Goal: Find contact information: Find contact information

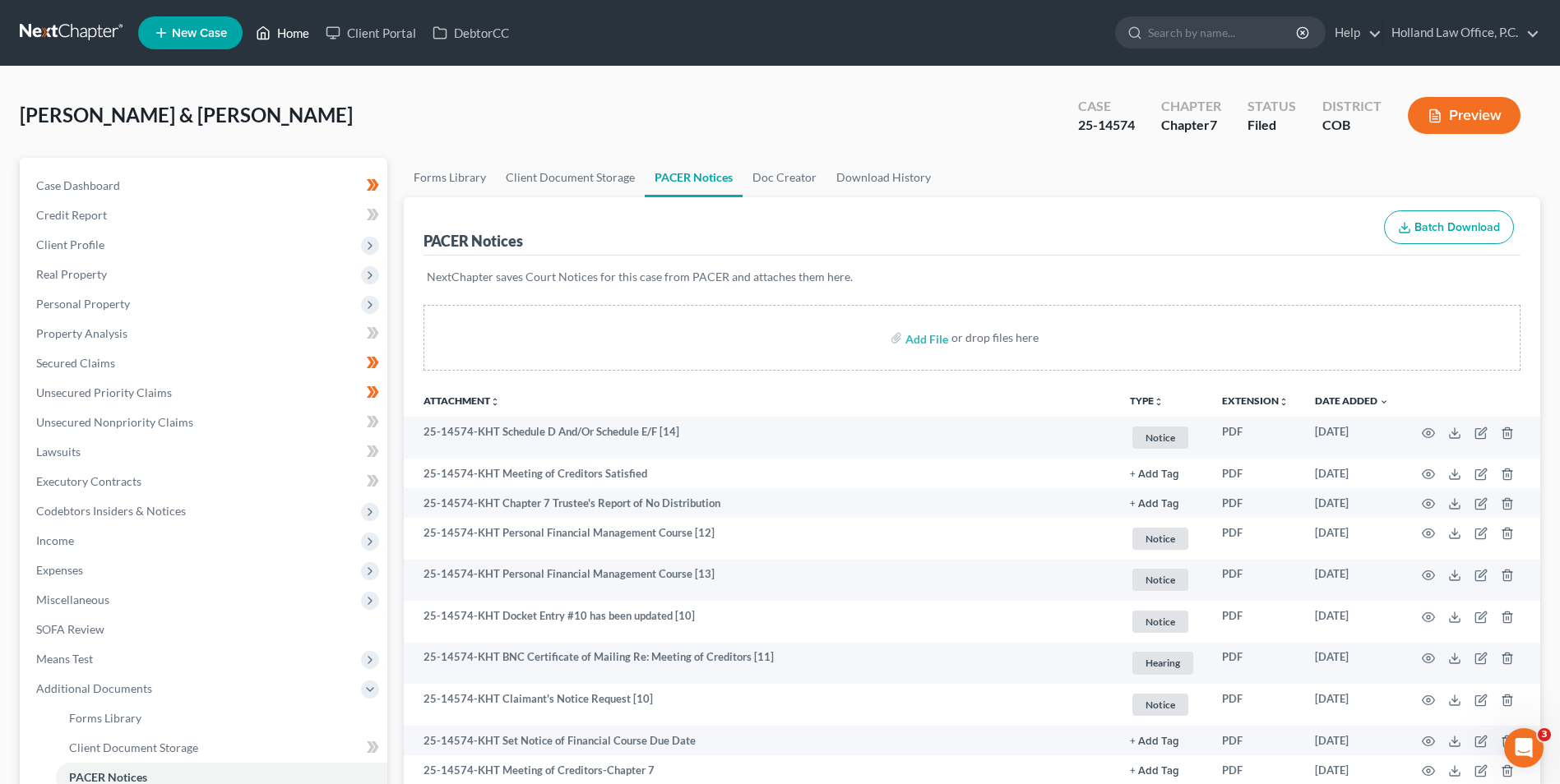
click at [293, 36] on link "Home" at bounding box center [283, 32] width 70 height 30
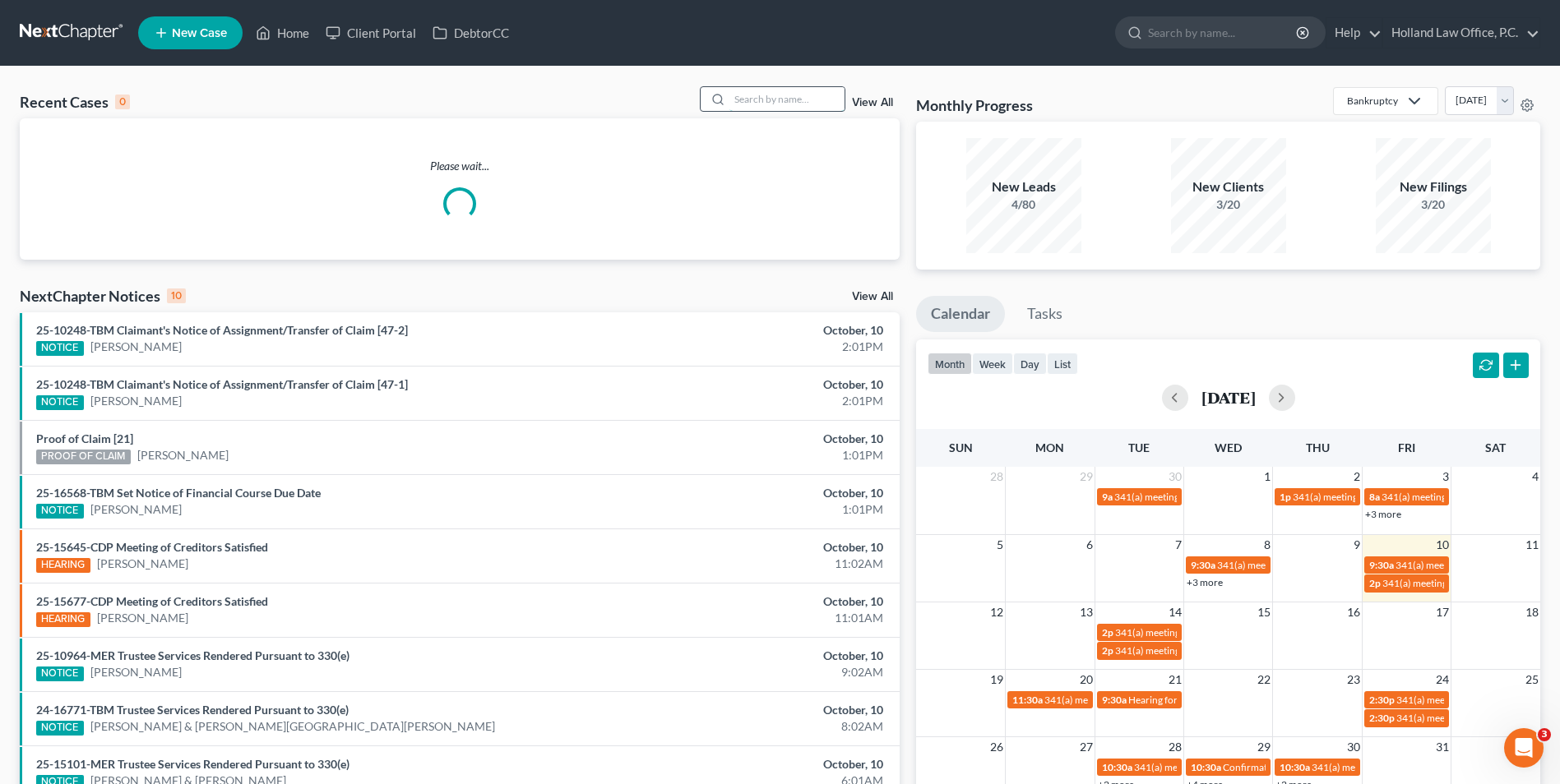
click at [783, 92] on input "search" at bounding box center [787, 99] width 115 height 24
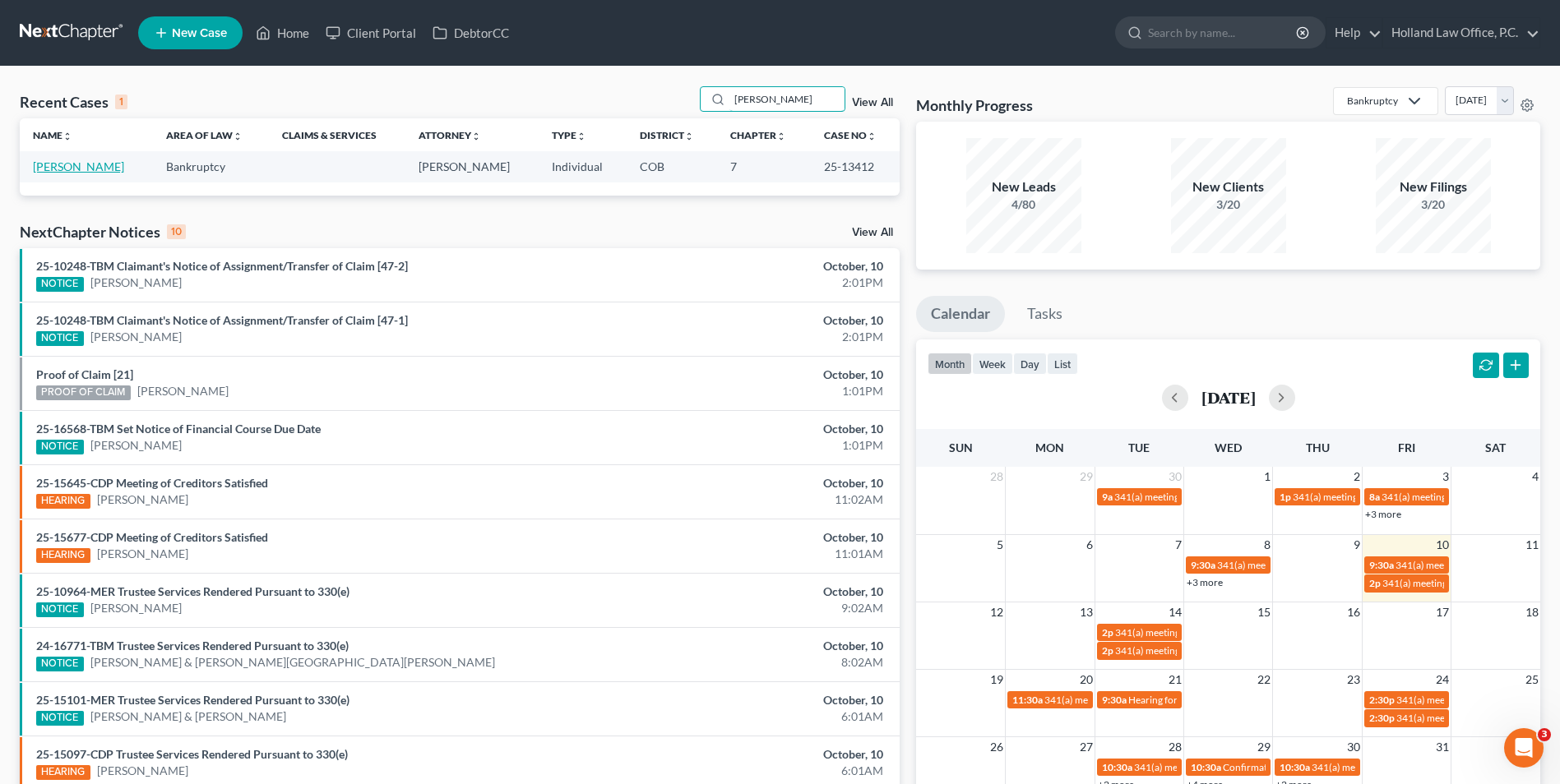
type input "[PERSON_NAME]"
click at [85, 171] on link "[PERSON_NAME]" at bounding box center [79, 167] width 92 height 14
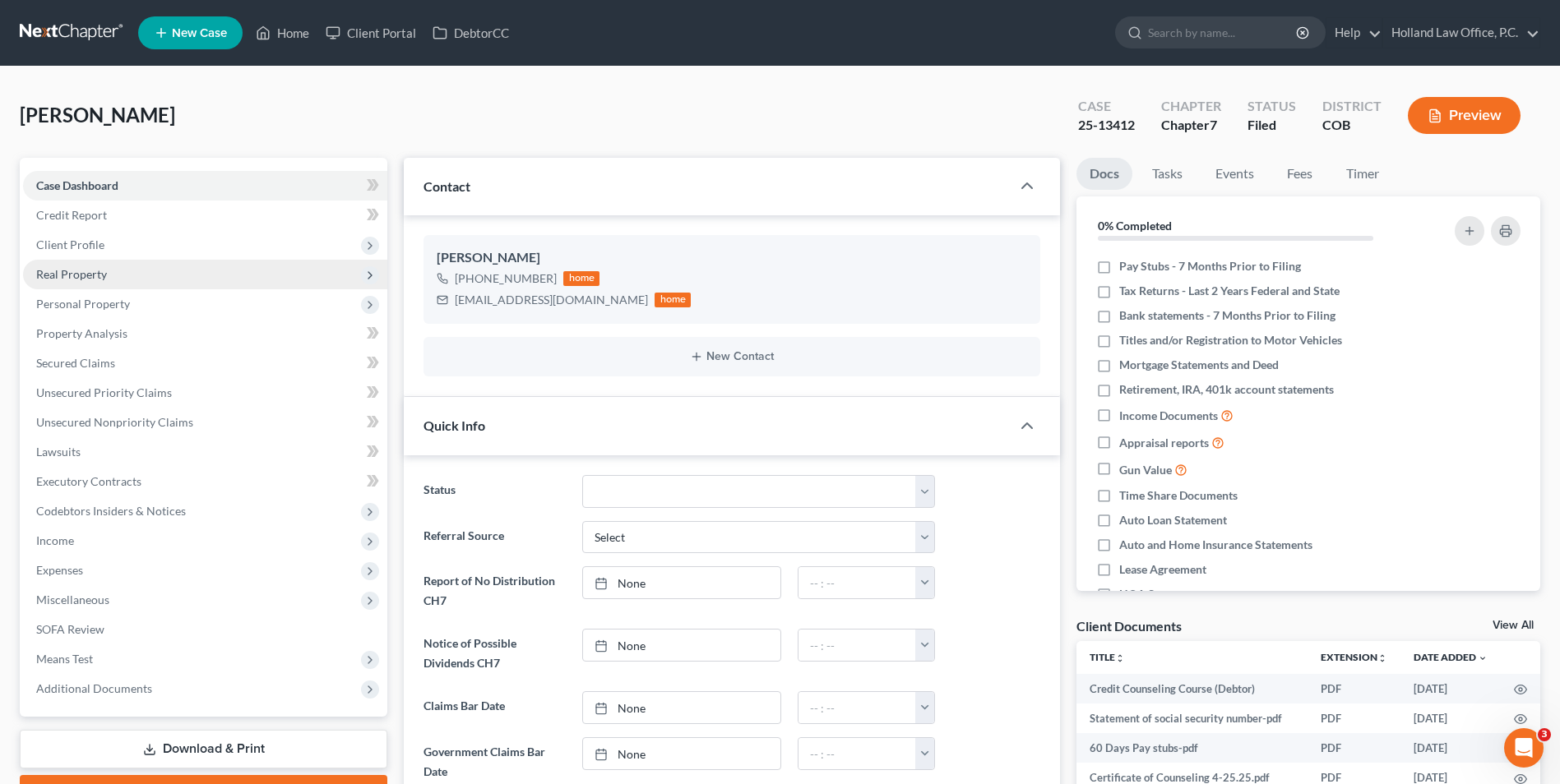
scroll to position [21, 0]
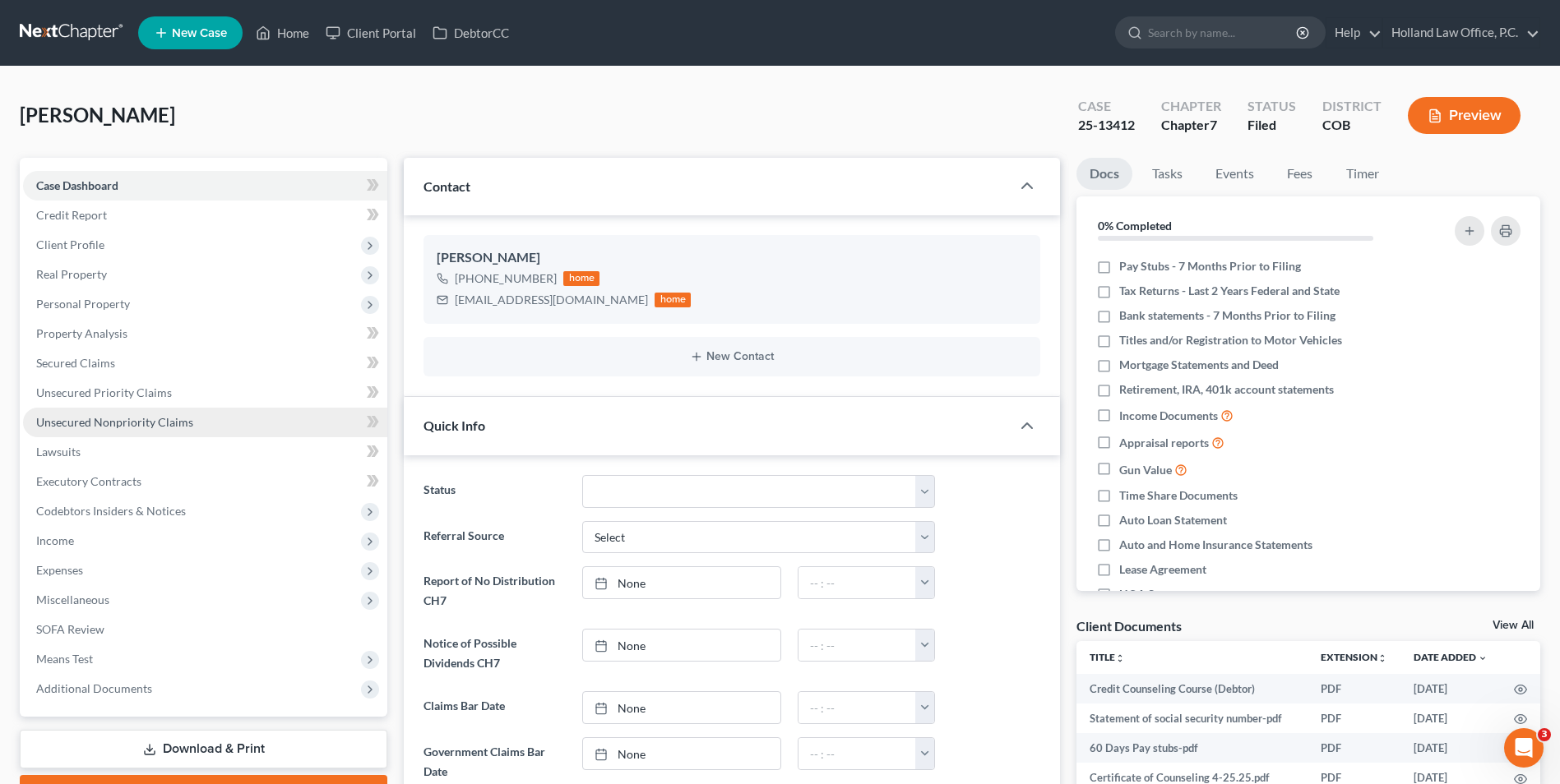
click at [150, 428] on span "Unsecured Nonpriority Claims" at bounding box center [114, 422] width 157 height 14
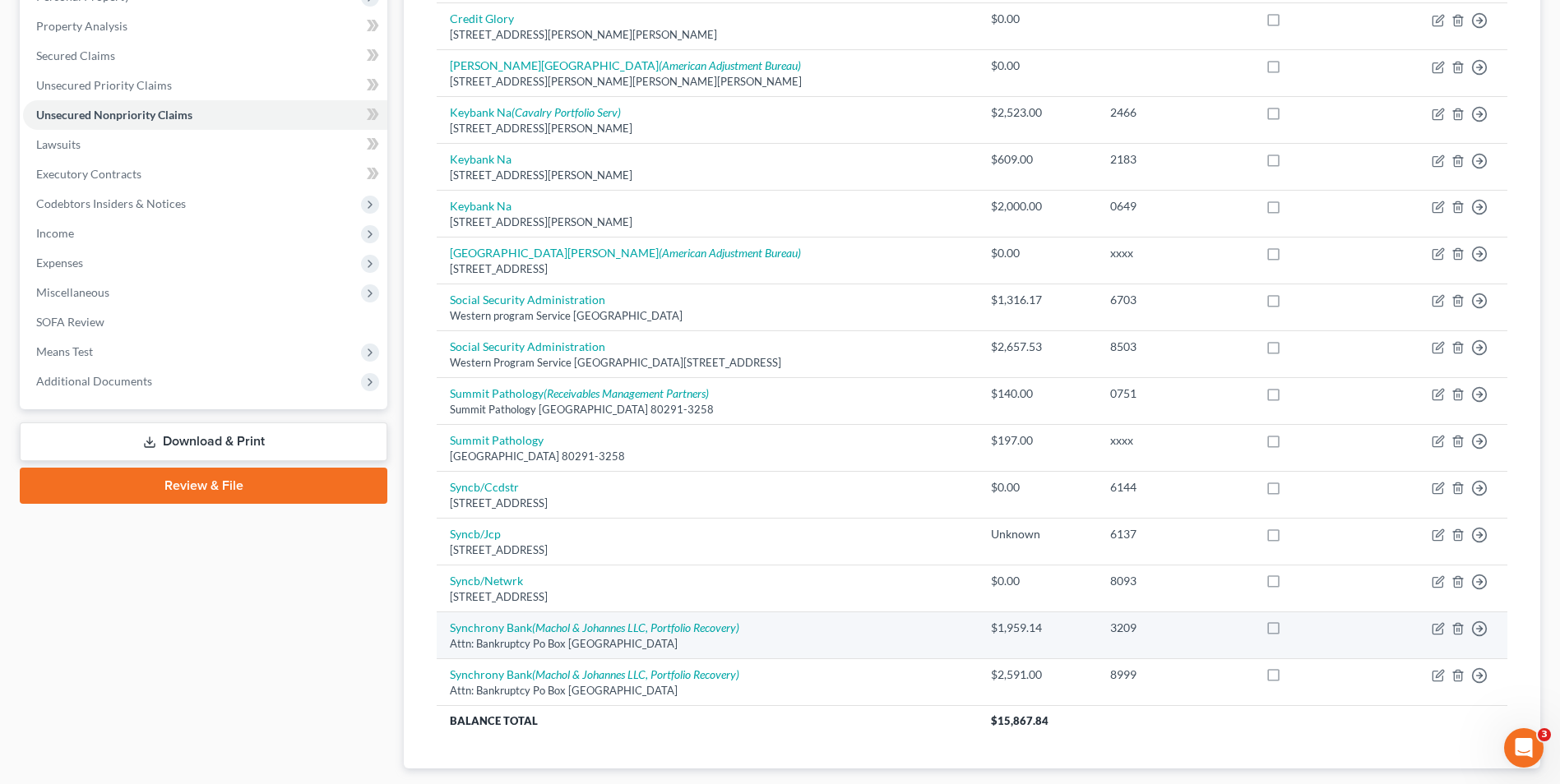
scroll to position [407, 0]
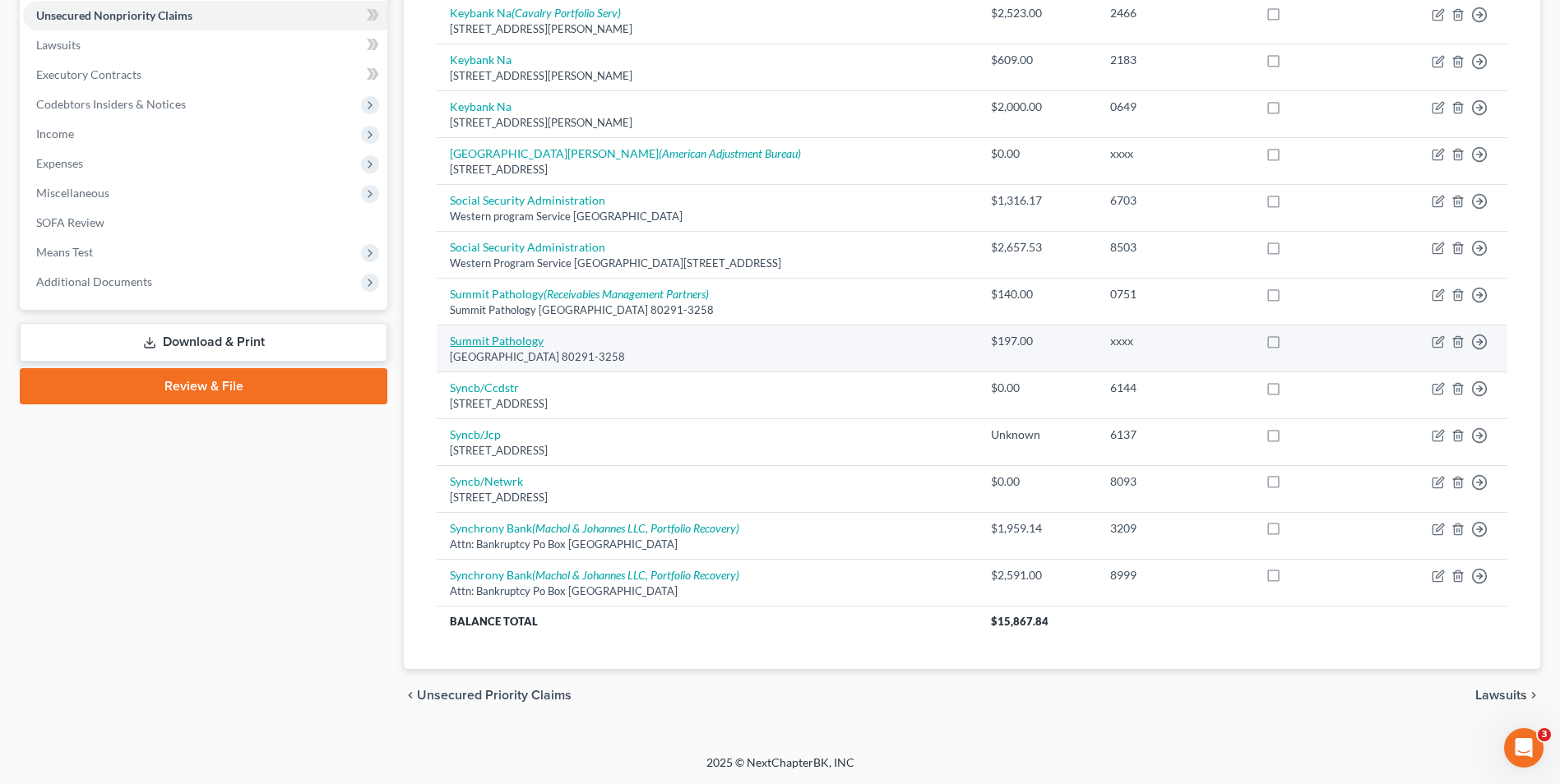
click at [512, 342] on link "Summit Pathology" at bounding box center [497, 341] width 93 height 14
select select "5"
select select "9"
select select "0"
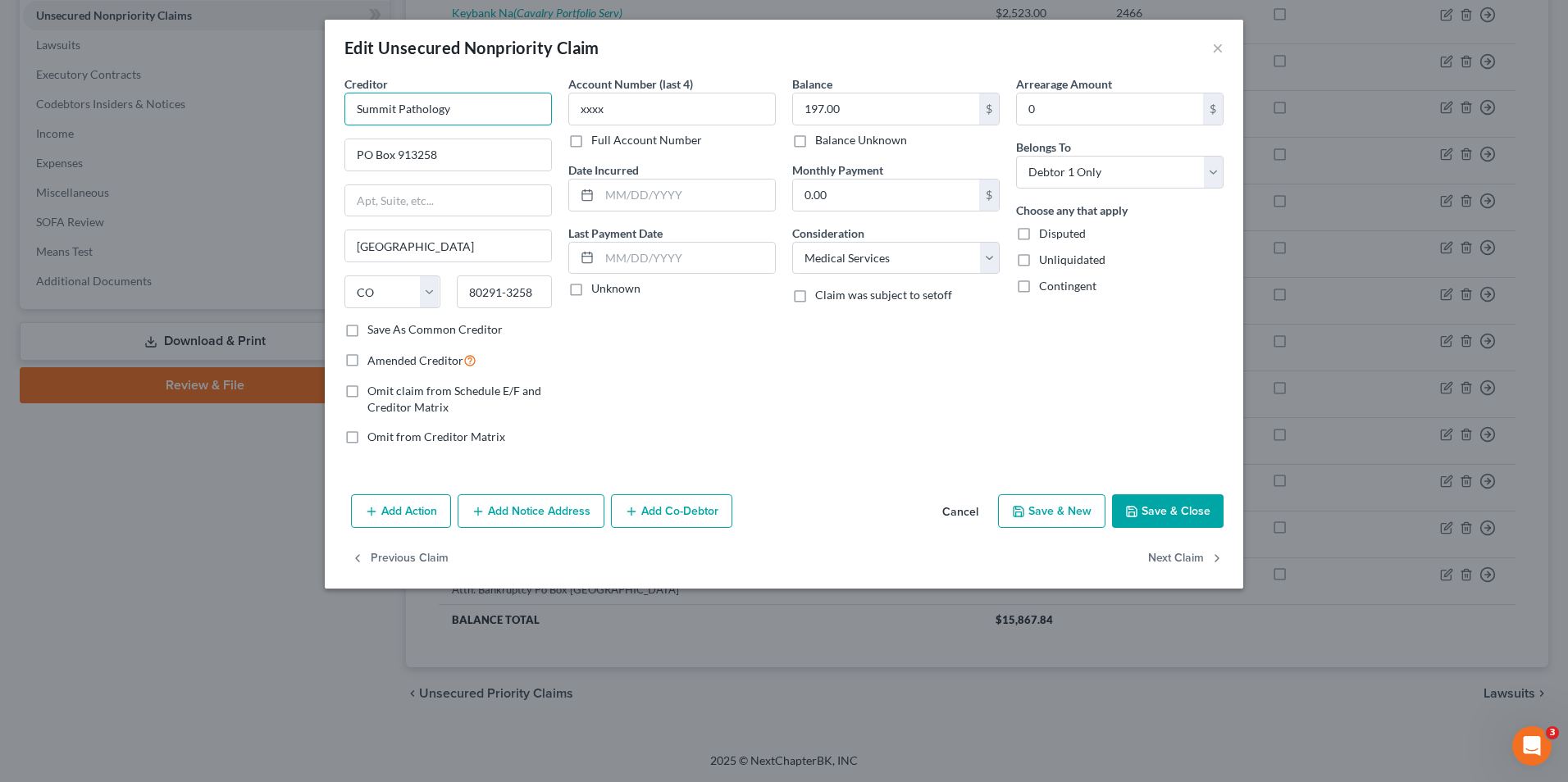
drag, startPoint x: 447, startPoint y: 105, endPoint x: 402, endPoint y: 115, distance: 46.1
click at [402, 115] on input "Summit Pathology" at bounding box center [449, 108] width 208 height 33
type input "Summit P"
drag, startPoint x: 483, startPoint y: 152, endPoint x: 327, endPoint y: 136, distance: 156.8
click at [334, 144] on div "Creditor * Summit [GEOGRAPHIC_DATA] [GEOGRAPHIC_DATA] [US_STATE][GEOGRAPHIC_DAT…" at bounding box center [784, 281] width 918 height 413
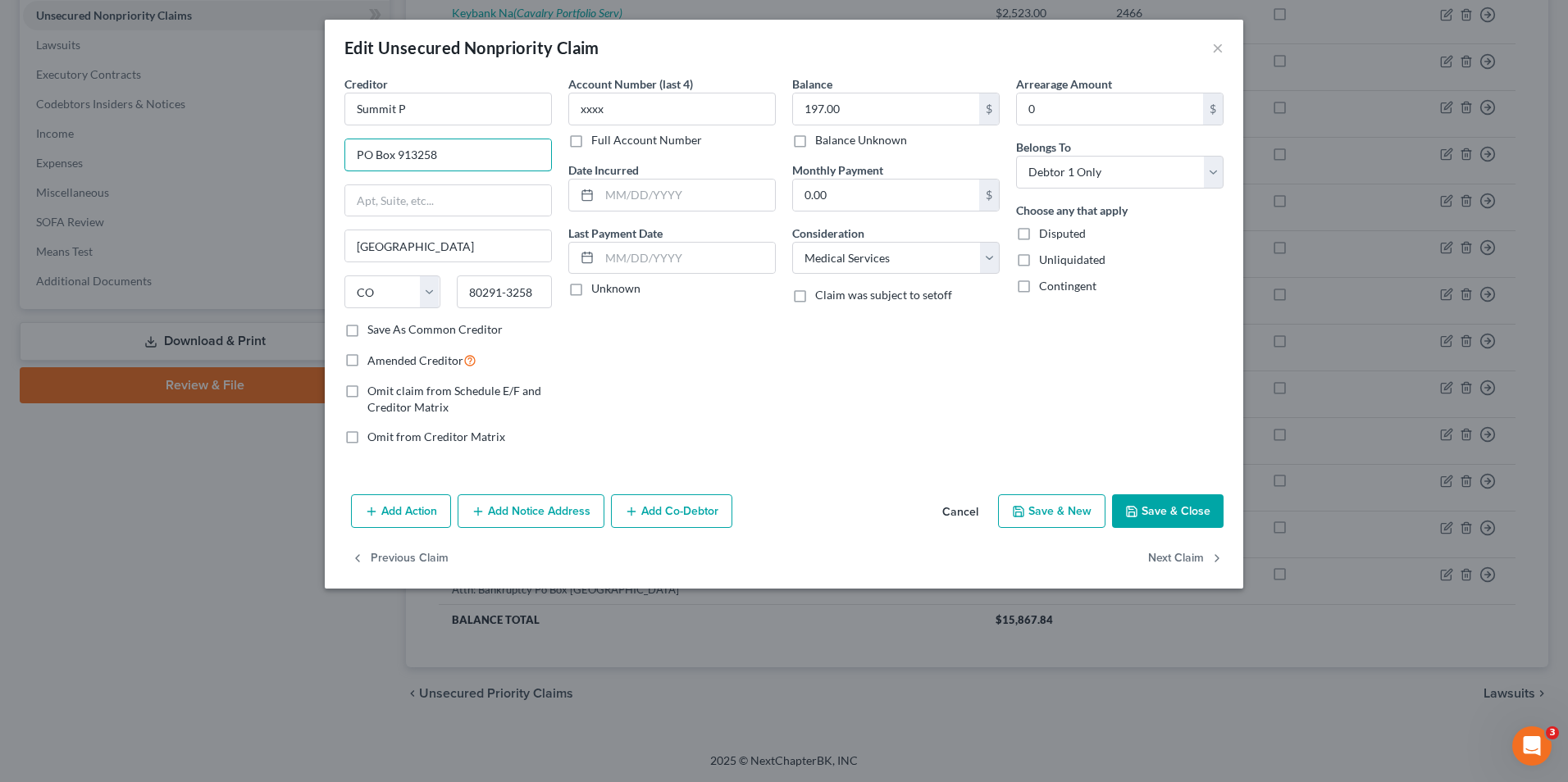
paste input "[STREET_ADDRESS]"
type input "[STREET_ADDRESS]"
click at [556, 114] on div "Creditor * Summit P [GEOGRAPHIC_DATA] [US_STATE] AK AR AZ [GEOGRAPHIC_DATA] CO …" at bounding box center [448, 267] width 224 height 383
click at [498, 123] on input "Summit P" at bounding box center [449, 108] width 208 height 33
type input "Summit Pathology"
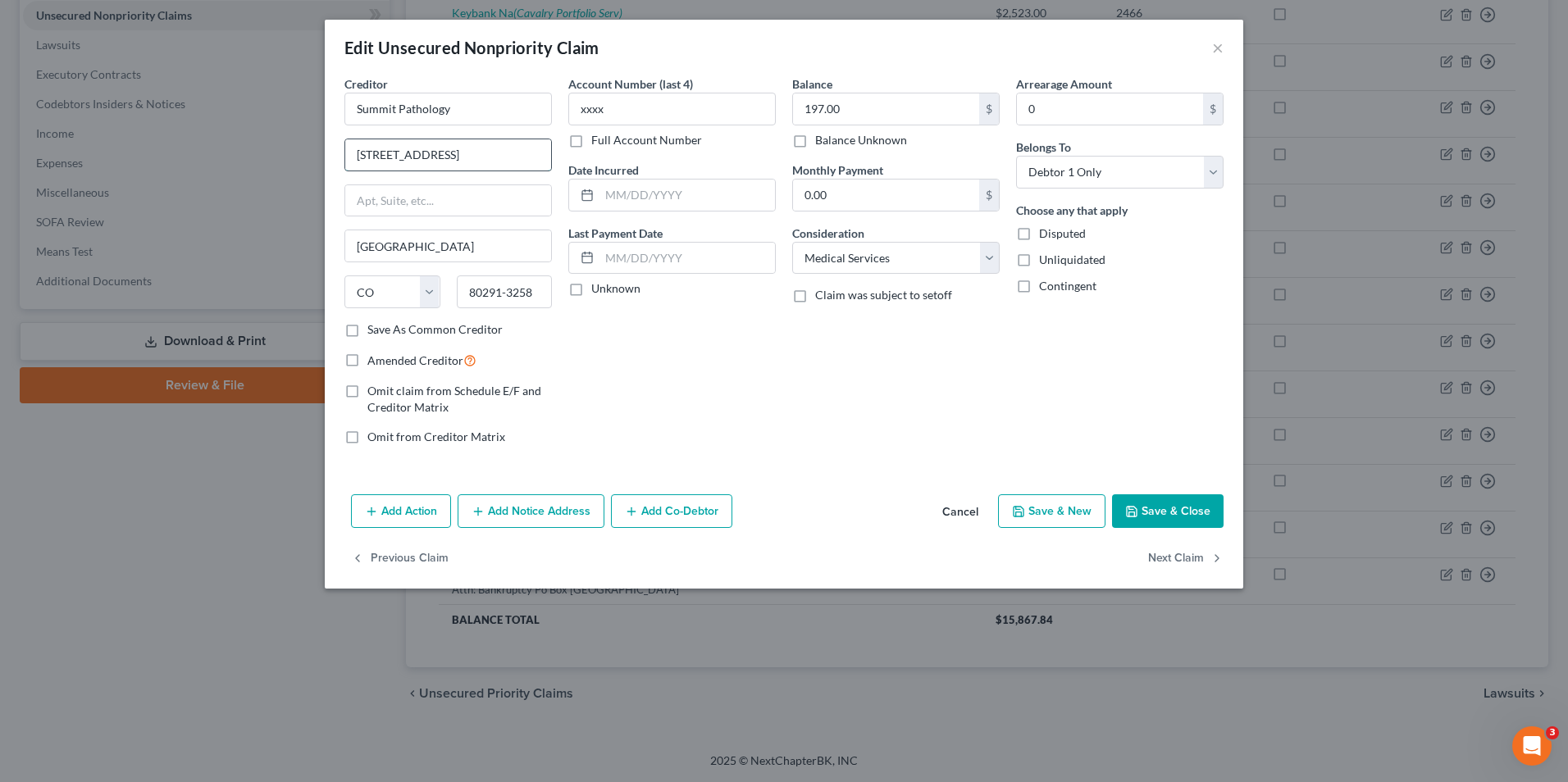
drag, startPoint x: 536, startPoint y: 151, endPoint x: 388, endPoint y: 166, distance: 148.8
click at [388, 166] on input "[STREET_ADDRESS]" at bounding box center [448, 155] width 206 height 31
type input "[STREET_ADDRESS]"
drag, startPoint x: 568, startPoint y: 353, endPoint x: 569, endPoint y: 315, distance: 38.0
click at [570, 353] on div "Account Number (last 4) xxxx Full Account Number Date Incurred Last Payment Dat…" at bounding box center [672, 267] width 224 height 383
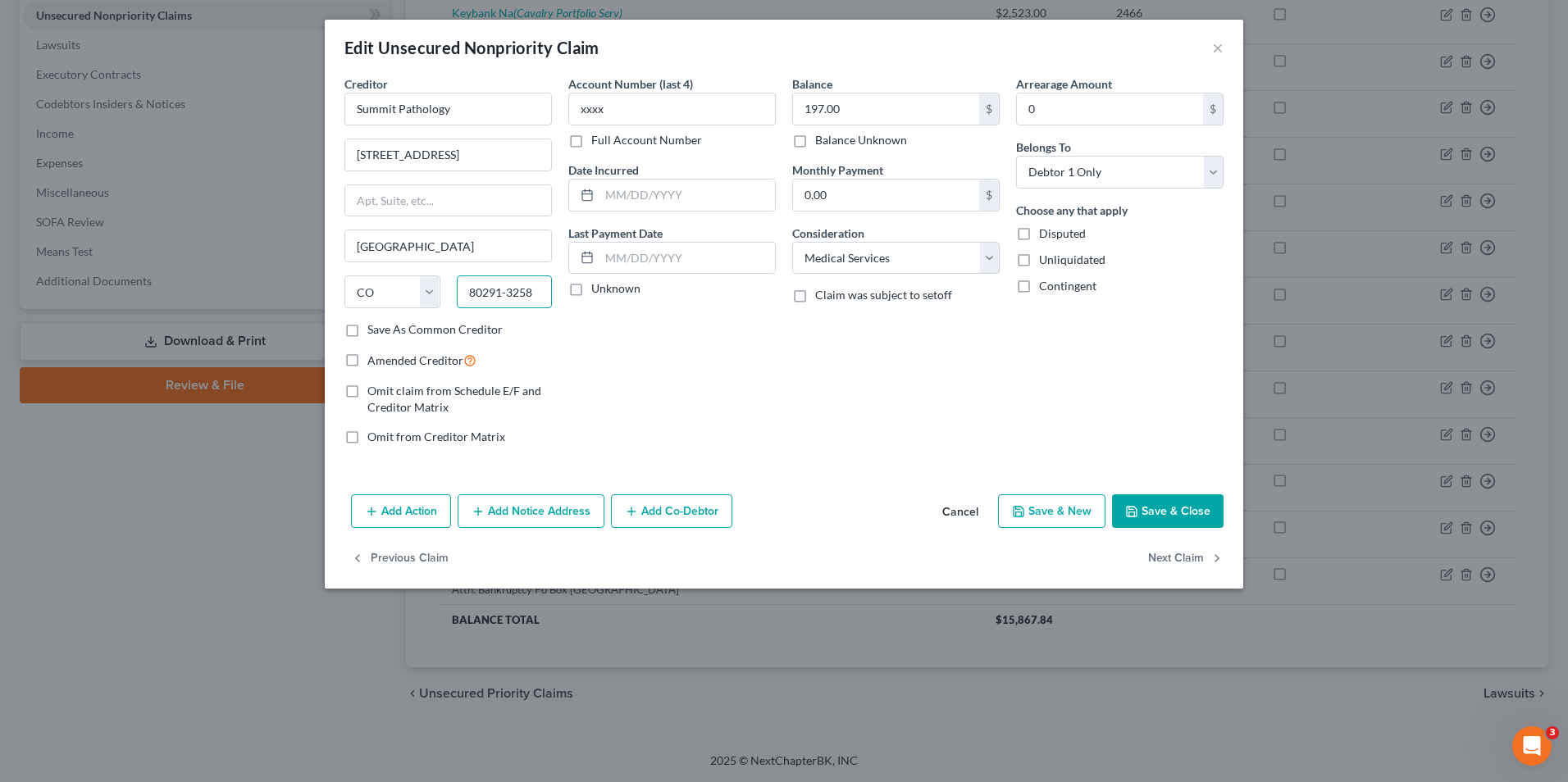
drag, startPoint x: 538, startPoint y: 295, endPoint x: 330, endPoint y: 205, distance: 226.6
click at [328, 244] on div "Creditor * Summit Pathology [GEOGRAPHIC_DATA] [US_STATE] AK AR AZ [GEOGRAPHIC_D…" at bounding box center [784, 281] width 918 height 413
type input "80538"
click at [877, 376] on div "Balance 197.00 $ Balance Unknown Balance Undetermined 197.00 $ Balance Unknown …" at bounding box center [895, 267] width 224 height 383
type input "Loveland"
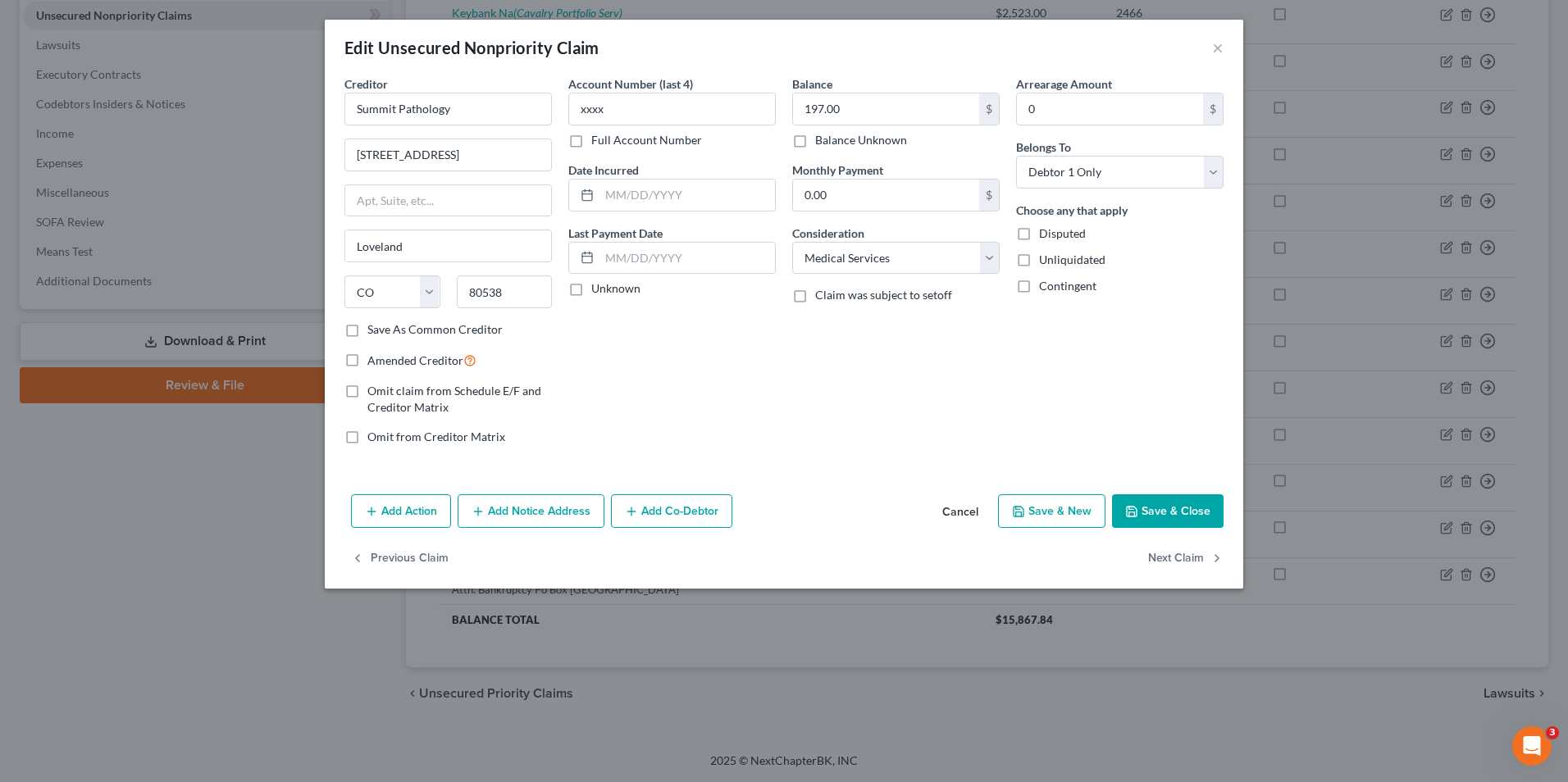
click at [1154, 511] on button "Save & Close" at bounding box center [1167, 511] width 112 height 34
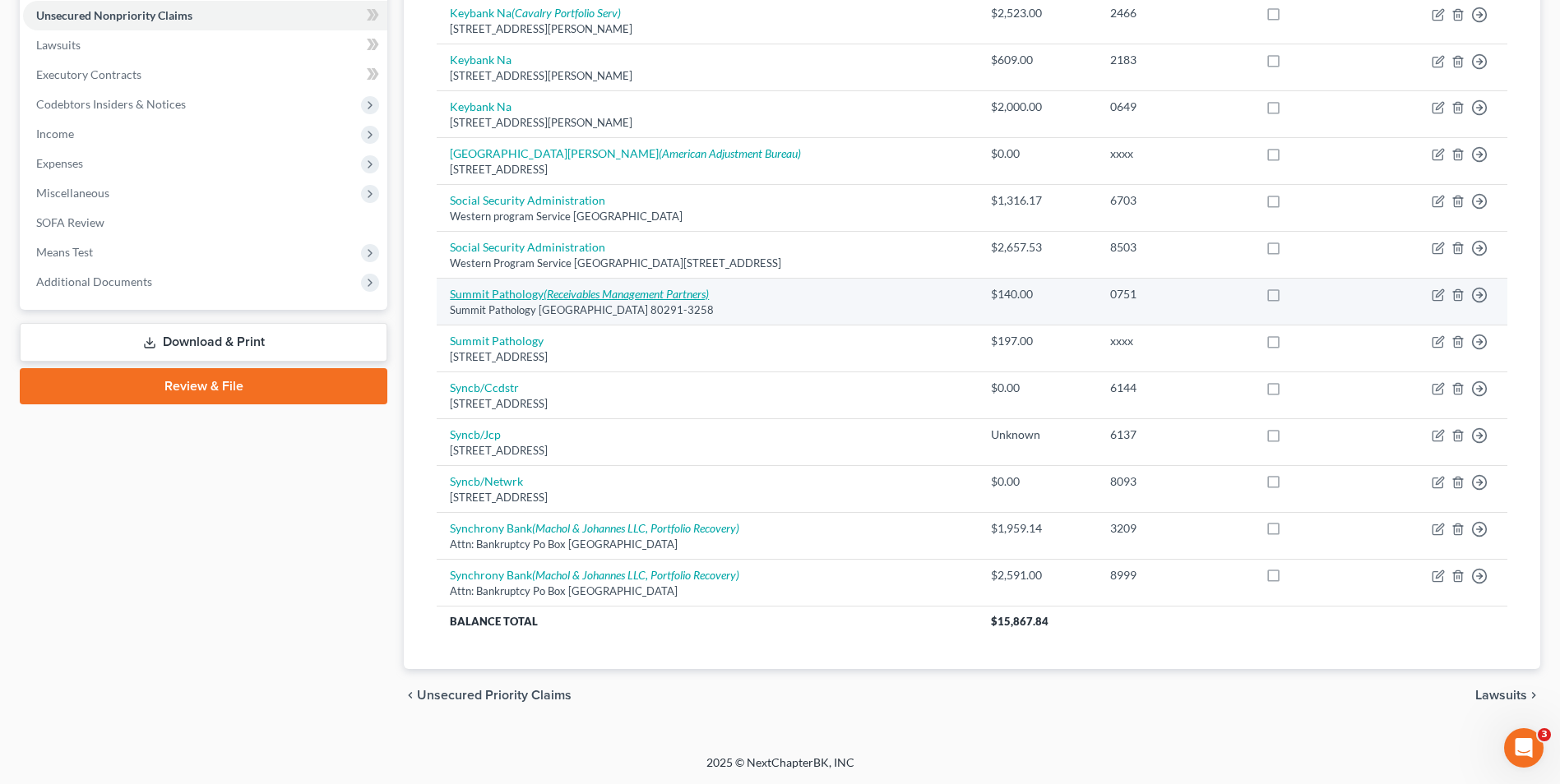
click at [527, 289] on link "Summit Pathology (Receivables Management Partners)" at bounding box center [579, 295] width 259 height 14
select select "5"
select select "9"
select select "0"
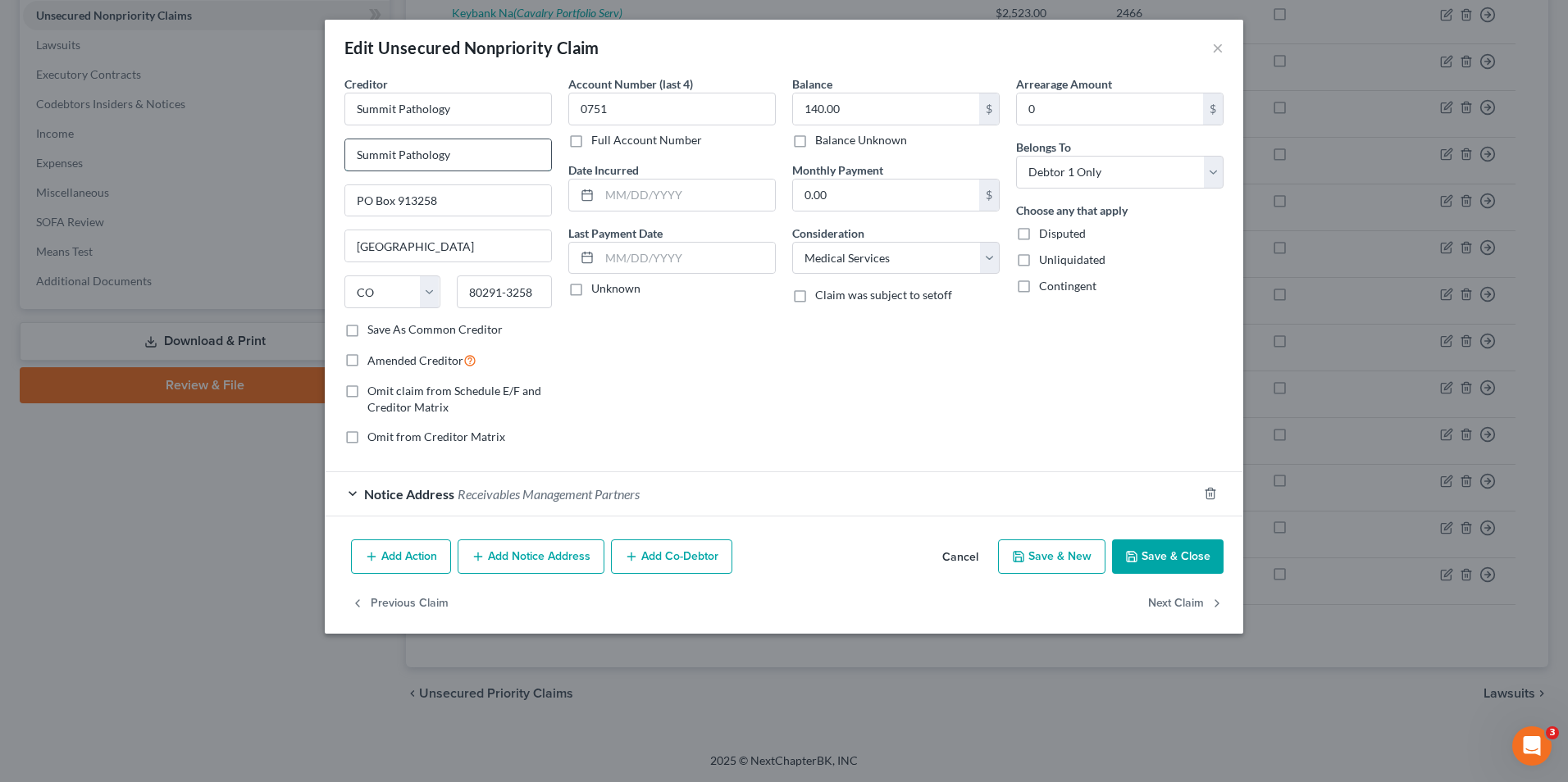
drag, startPoint x: 488, startPoint y: 160, endPoint x: 381, endPoint y: 154, distance: 107.2
click at [333, 152] on div "Creditor * Summit Pathology Summit Pathology [GEOGRAPHIC_DATA] [GEOGRAPHIC_DATA…" at bounding box center [784, 304] width 918 height 458
drag, startPoint x: 466, startPoint y: 189, endPoint x: 288, endPoint y: 183, distance: 178.1
click at [288, 183] on div "Edit Unsecured Nonpriority Claim × Creditor * Summit Pathology [GEOGRAPHIC_DATA…" at bounding box center [784, 391] width 1568 height 782
click at [481, 126] on div "Creditor * Summit Pathology [GEOGRAPHIC_DATA] [US_STATE] AK AR AZ CA CO [GEOGRA…" at bounding box center [449, 198] width 208 height 246
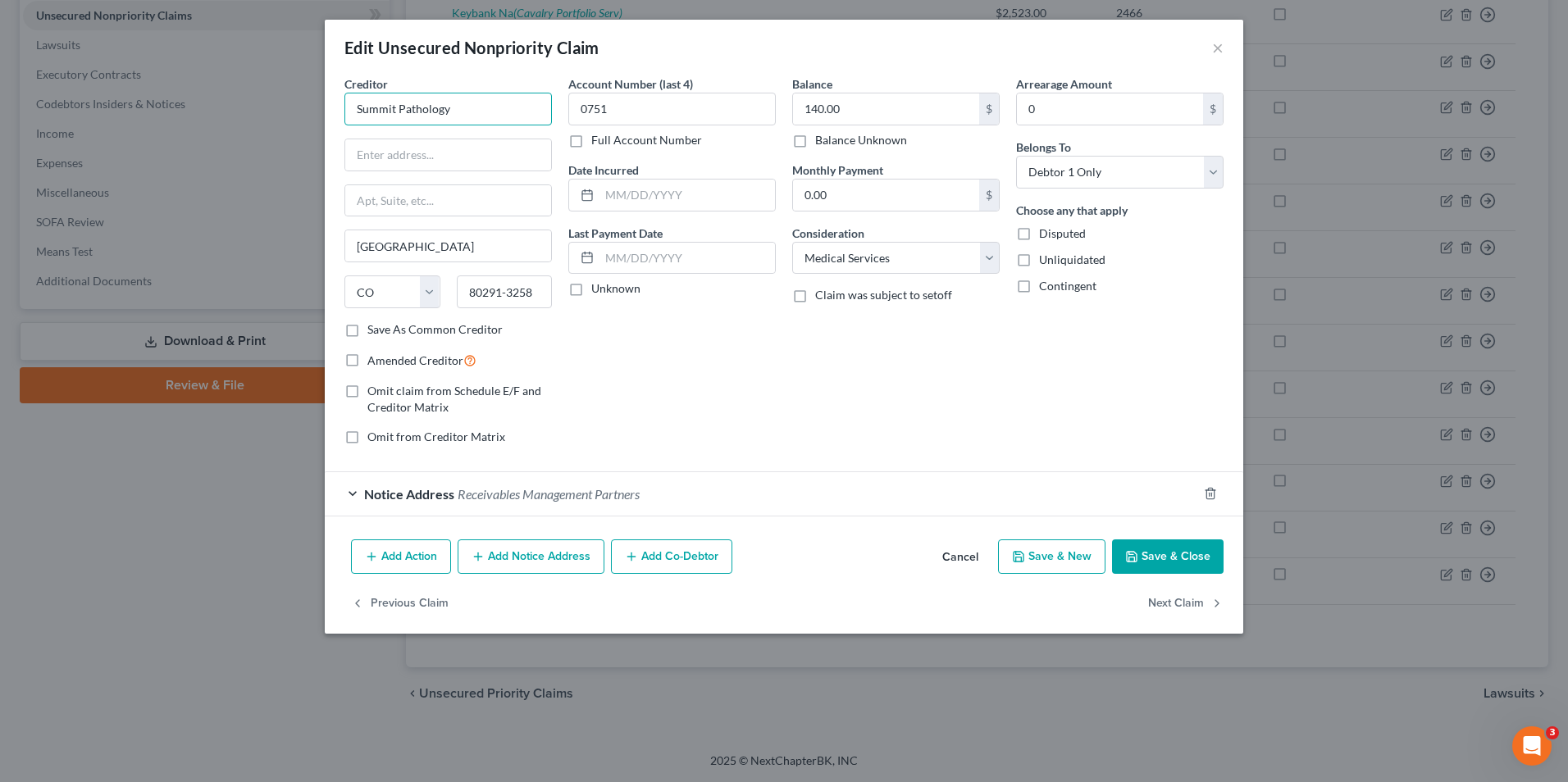
click at [480, 107] on input "Summit Pathology" at bounding box center [449, 108] width 208 height 33
click at [445, 175] on div "Creditor * Summit Pathology [GEOGRAPHIC_DATA] [US_STATE] AK AR AZ CA CO [GEOGRA…" at bounding box center [449, 198] width 208 height 246
click at [447, 159] on input "text" at bounding box center [448, 155] width 206 height 31
type input "[STREET_ADDRESS]"
drag, startPoint x: 713, startPoint y: 354, endPoint x: 655, endPoint y: 344, distance: 58.9
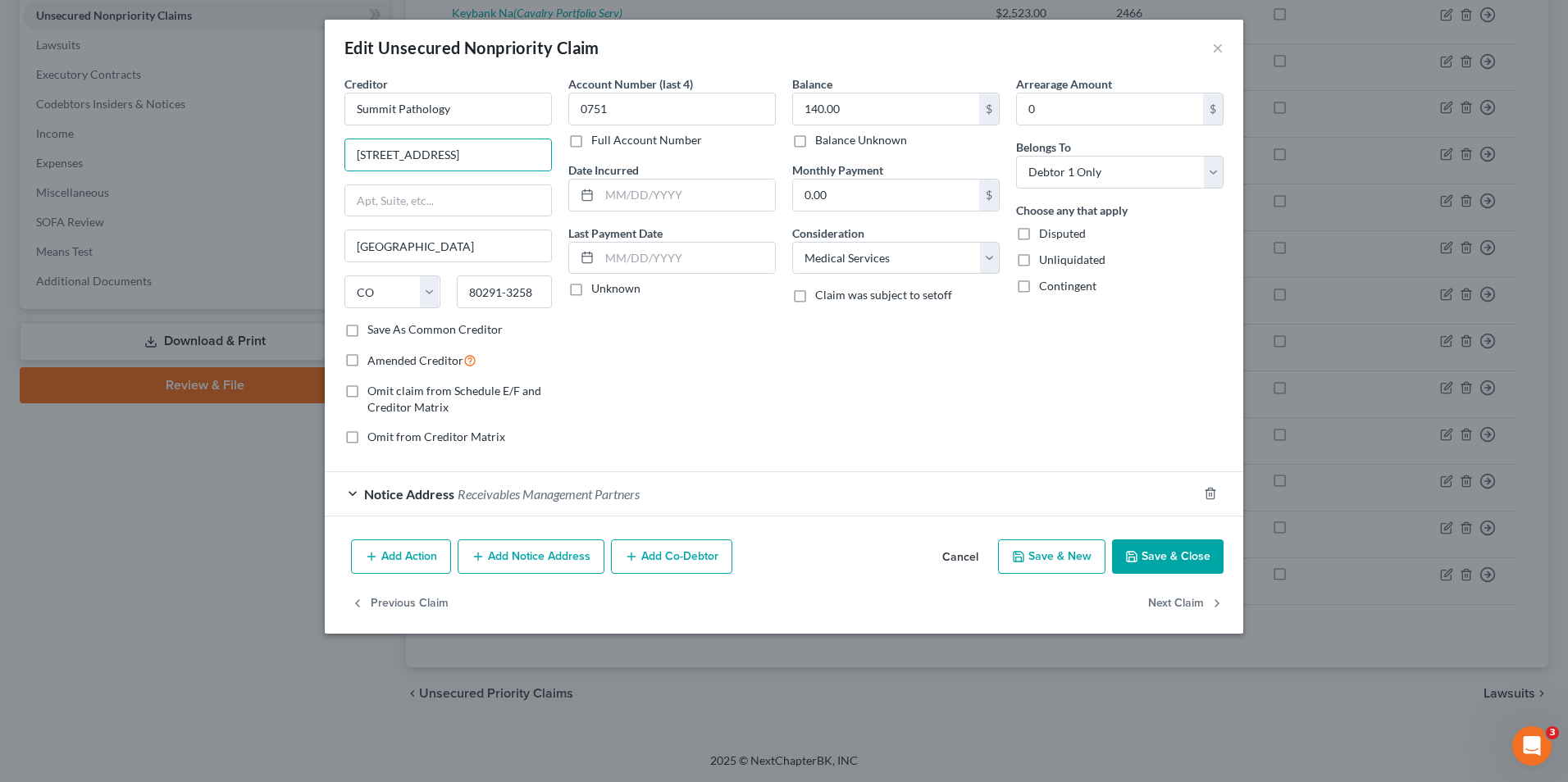
click at [714, 355] on div "Account Number (last 4) 0751 Full Account Number Date Incurred Last Payment Dat…" at bounding box center [672, 267] width 224 height 383
drag, startPoint x: 517, startPoint y: 290, endPoint x: 550, endPoint y: 294, distance: 33.2
click at [551, 296] on input "80291-3258" at bounding box center [504, 292] width 96 height 33
drag, startPoint x: 550, startPoint y: 294, endPoint x: 541, endPoint y: 293, distance: 9.1
click at [550, 293] on input "80291-3258" at bounding box center [504, 292] width 96 height 33
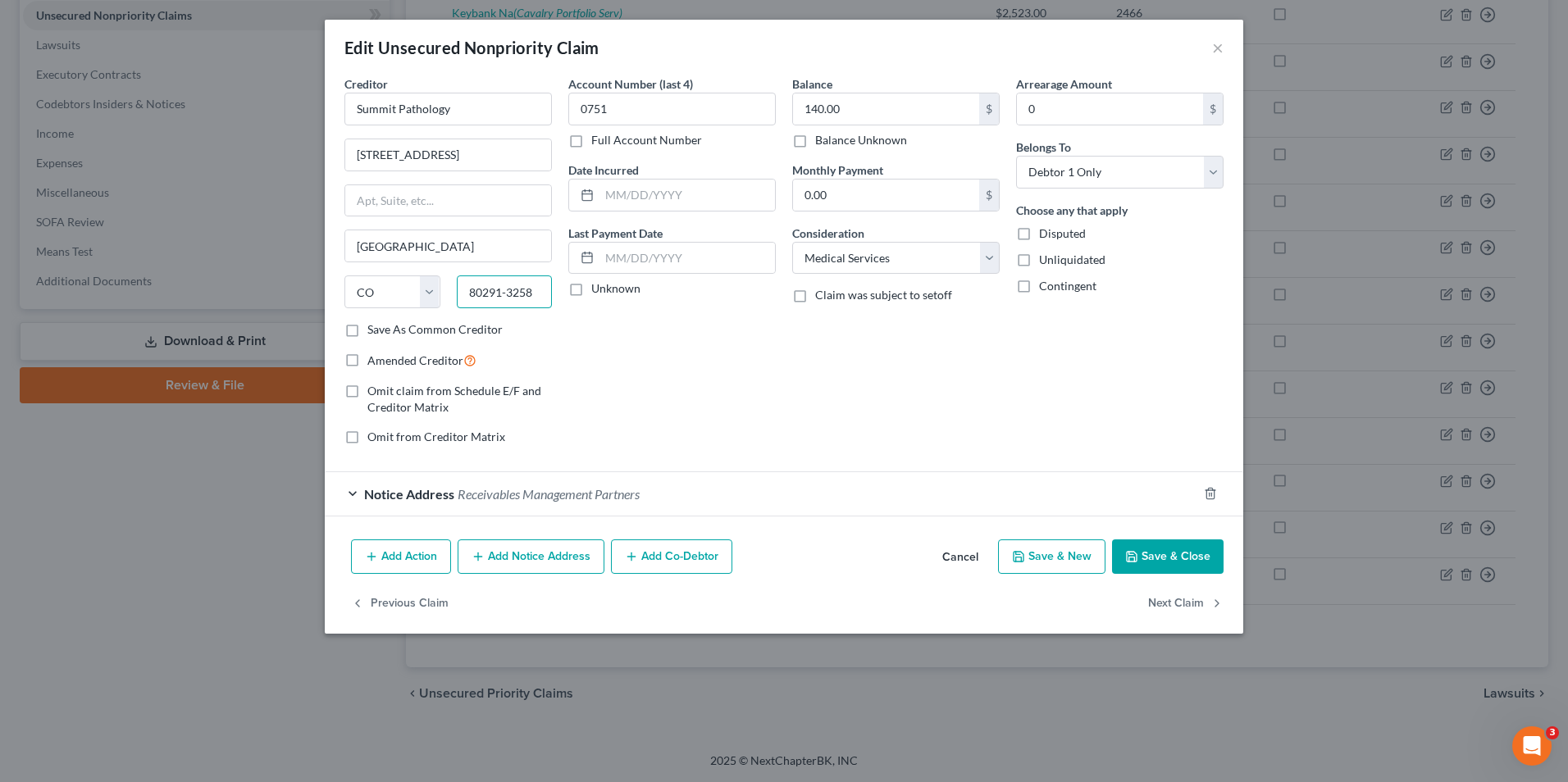
click at [538, 293] on input "80291-3258" at bounding box center [504, 292] width 96 height 33
drag, startPoint x: 529, startPoint y: 294, endPoint x: 287, endPoint y: 161, distance: 276.1
click at [426, 286] on div "State [US_STATE] AK AR AZ CA CO CT DE DC [GEOGRAPHIC_DATA] GA GU HI ID IL IN IA…" at bounding box center [448, 298] width 224 height 46
type input "80538"
click at [952, 422] on div "Balance 140.00 $ Balance Unknown Balance Undetermined 140.00 $ Balance Unknown …" at bounding box center [895, 267] width 224 height 383
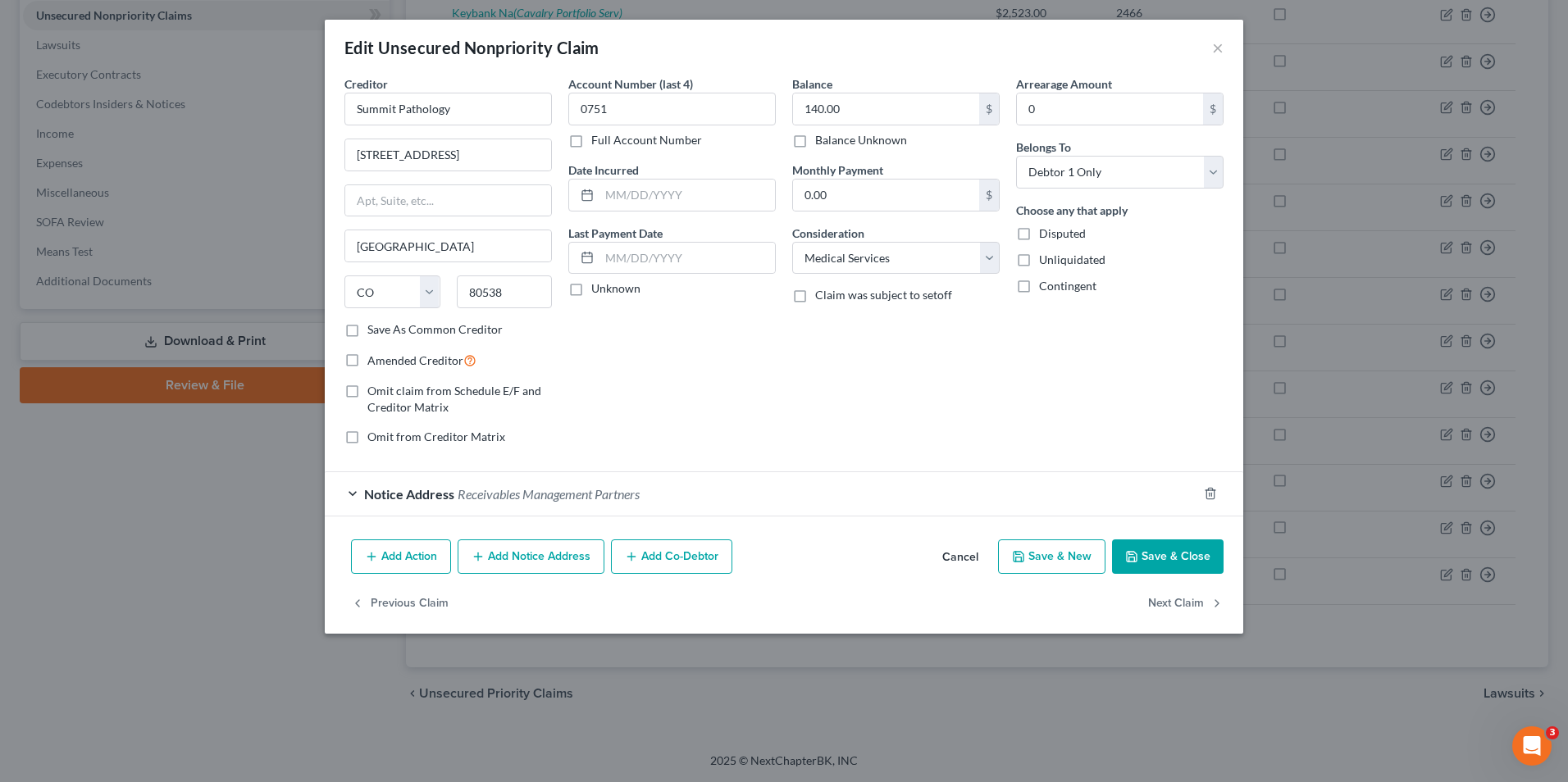
type input "Loveland"
click at [441, 330] on label "Save As Common Creditor" at bounding box center [434, 330] width 135 height 16
click at [384, 330] on input "Save As Common Creditor" at bounding box center [379, 327] width 11 height 11
checkbox input "true"
click at [1178, 558] on button "Save & Close" at bounding box center [1167, 556] width 112 height 34
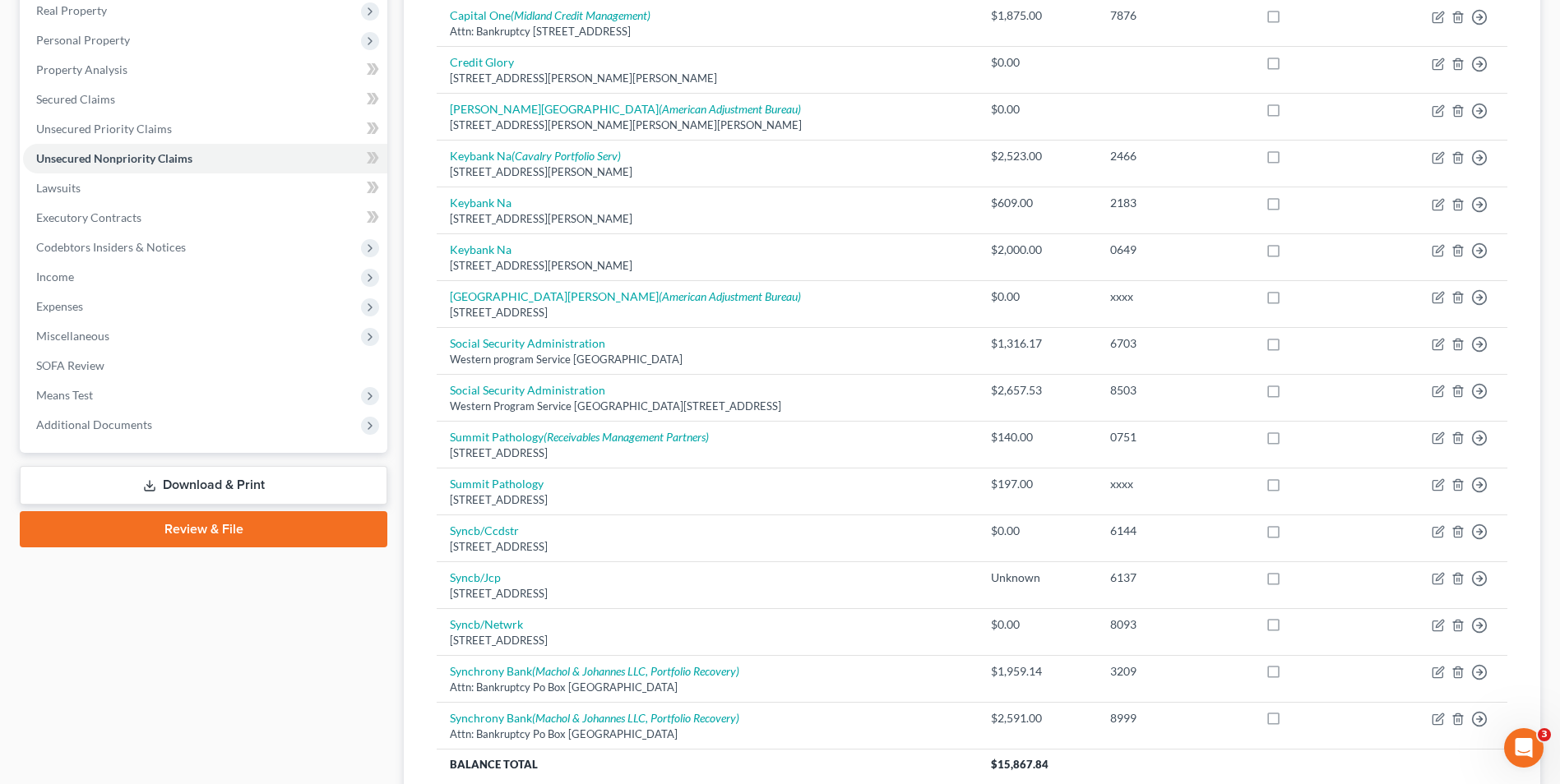
scroll to position [0, 0]
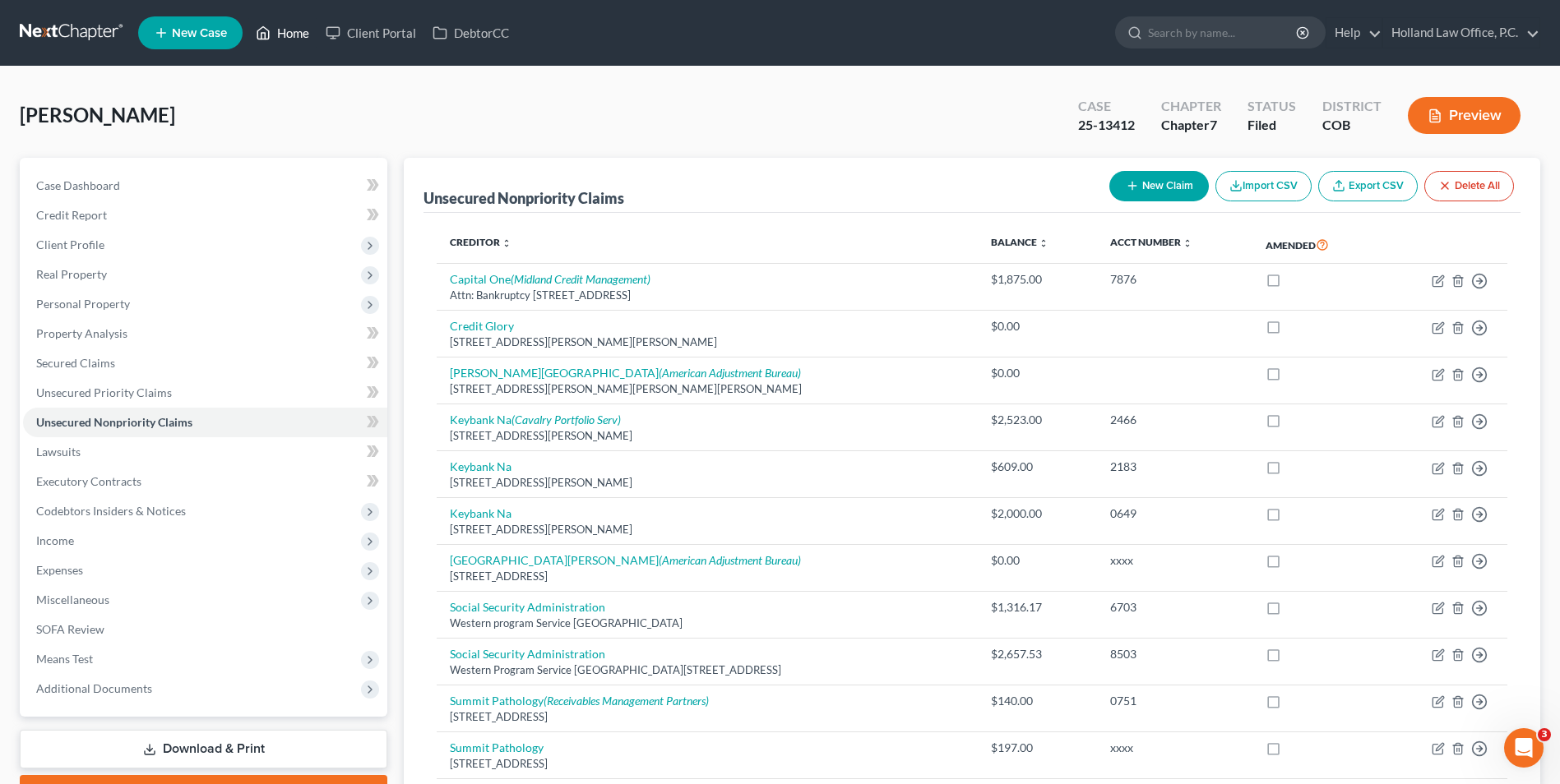
click at [304, 22] on link "Home" at bounding box center [283, 32] width 70 height 30
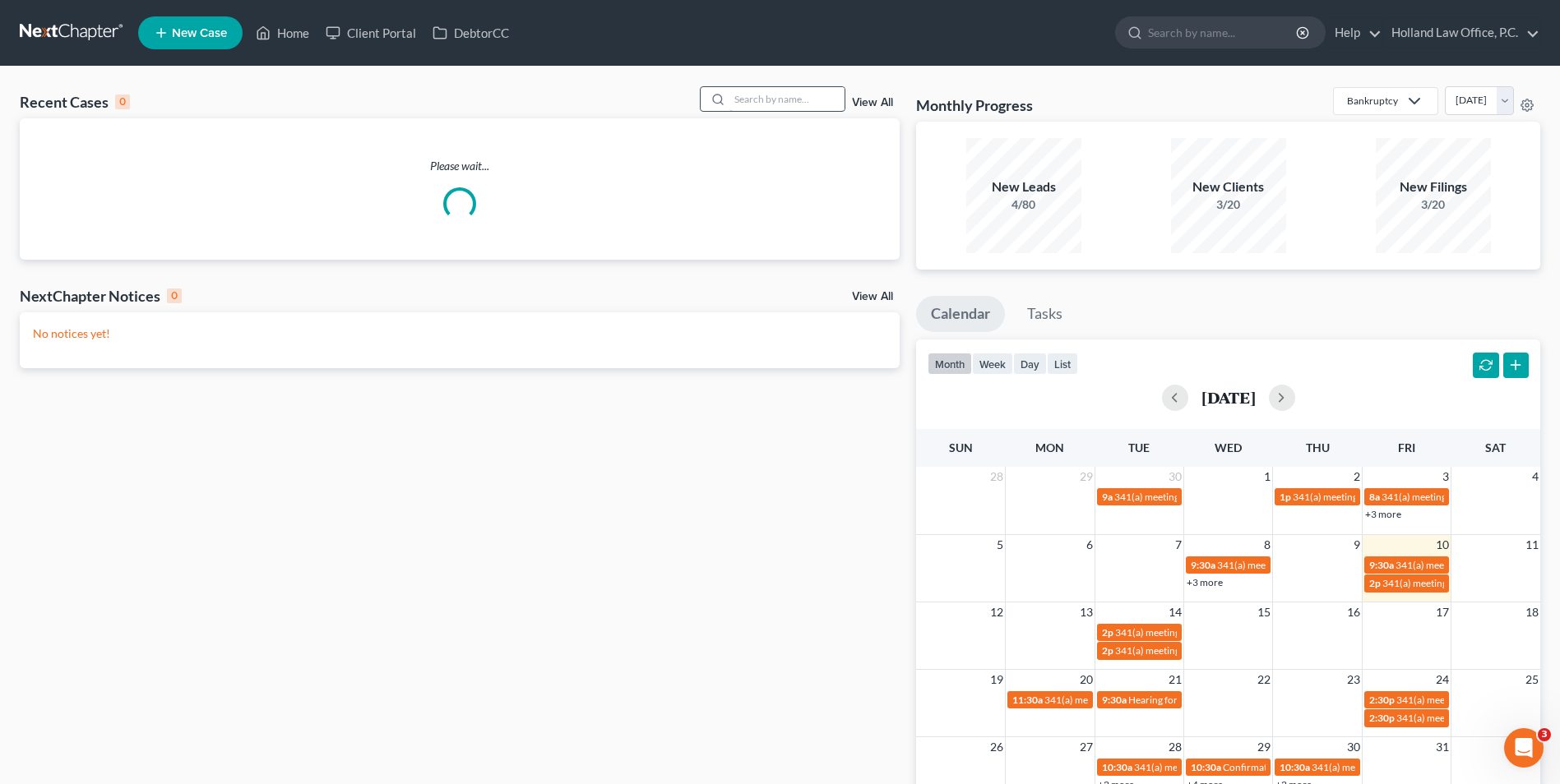
click at [793, 100] on input "search" at bounding box center [787, 99] width 115 height 24
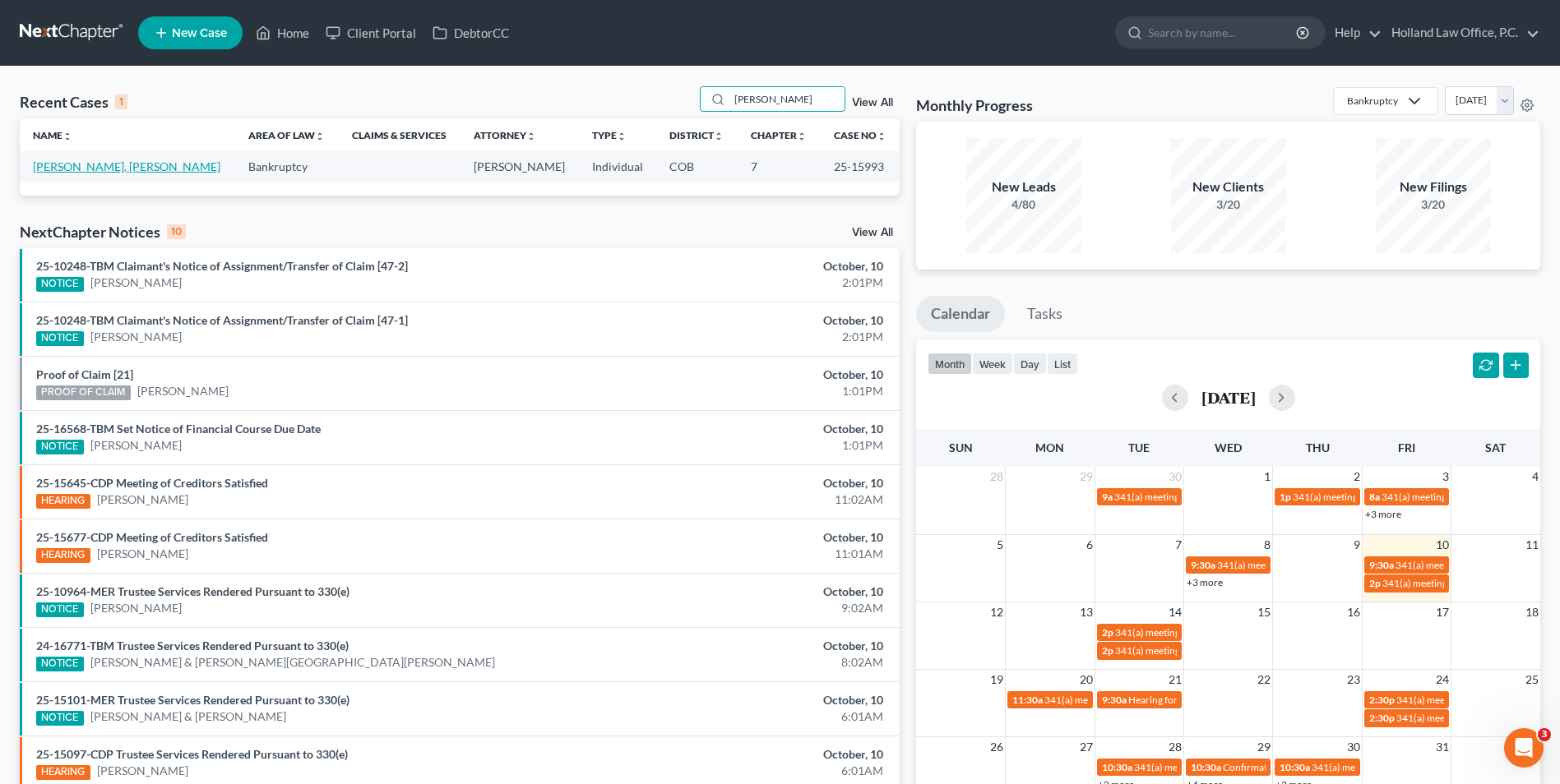
type input "[PERSON_NAME]"
click at [87, 164] on link "[PERSON_NAME], [PERSON_NAME]" at bounding box center [127, 167] width 188 height 14
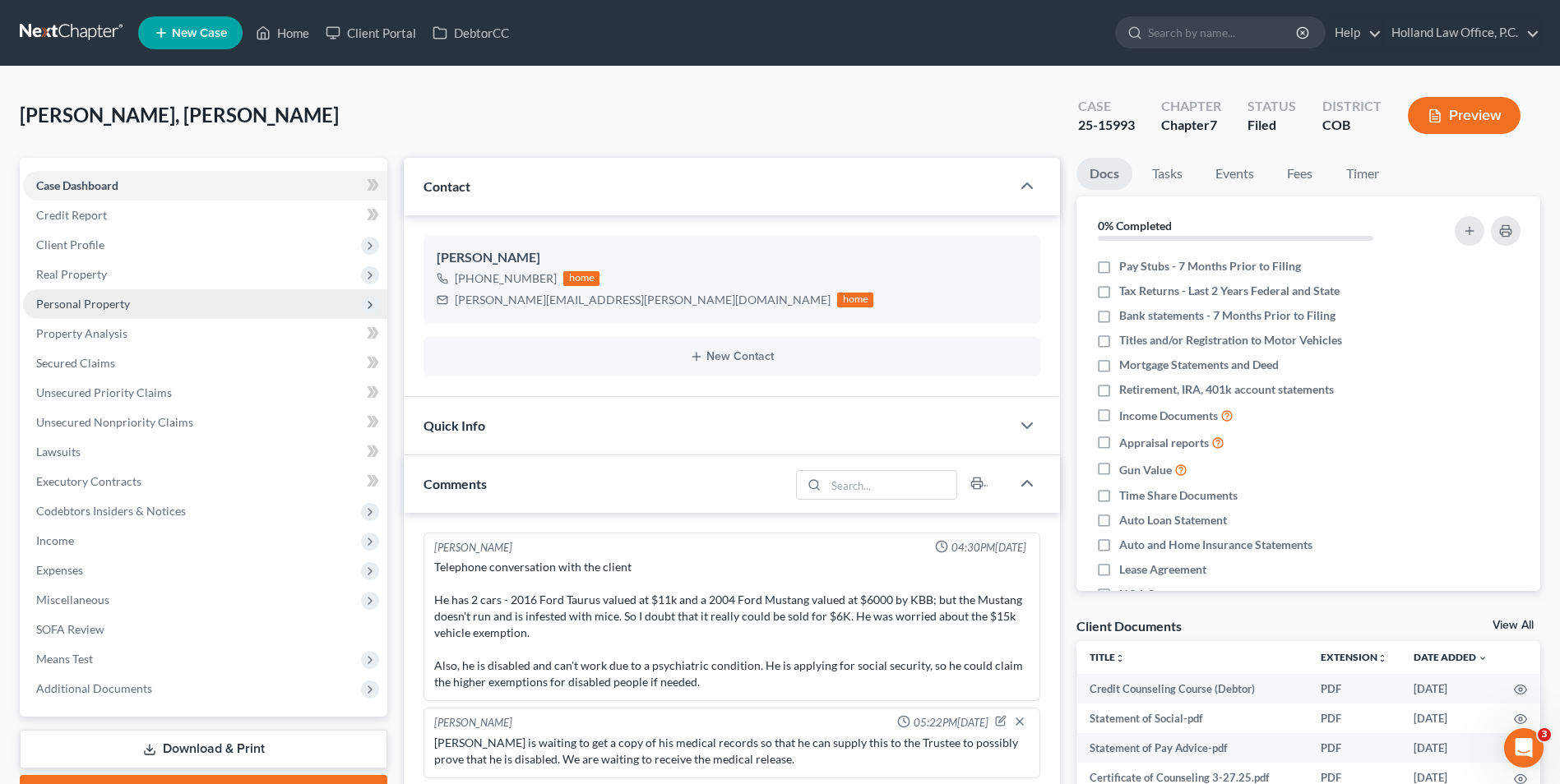
click at [115, 303] on span "Personal Property" at bounding box center [83, 304] width 93 height 14
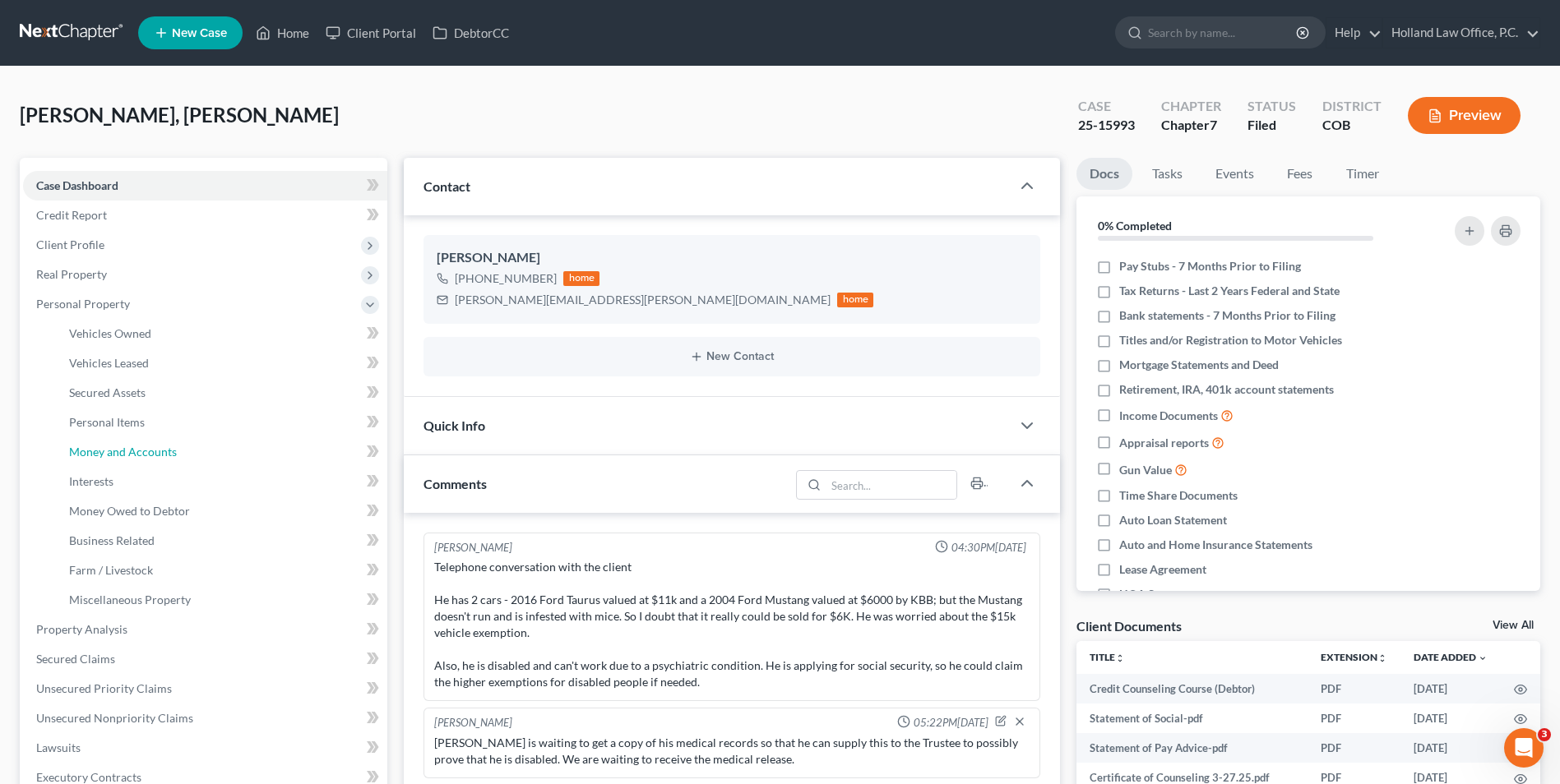
click at [161, 455] on span "Money and Accounts" at bounding box center [123, 452] width 108 height 14
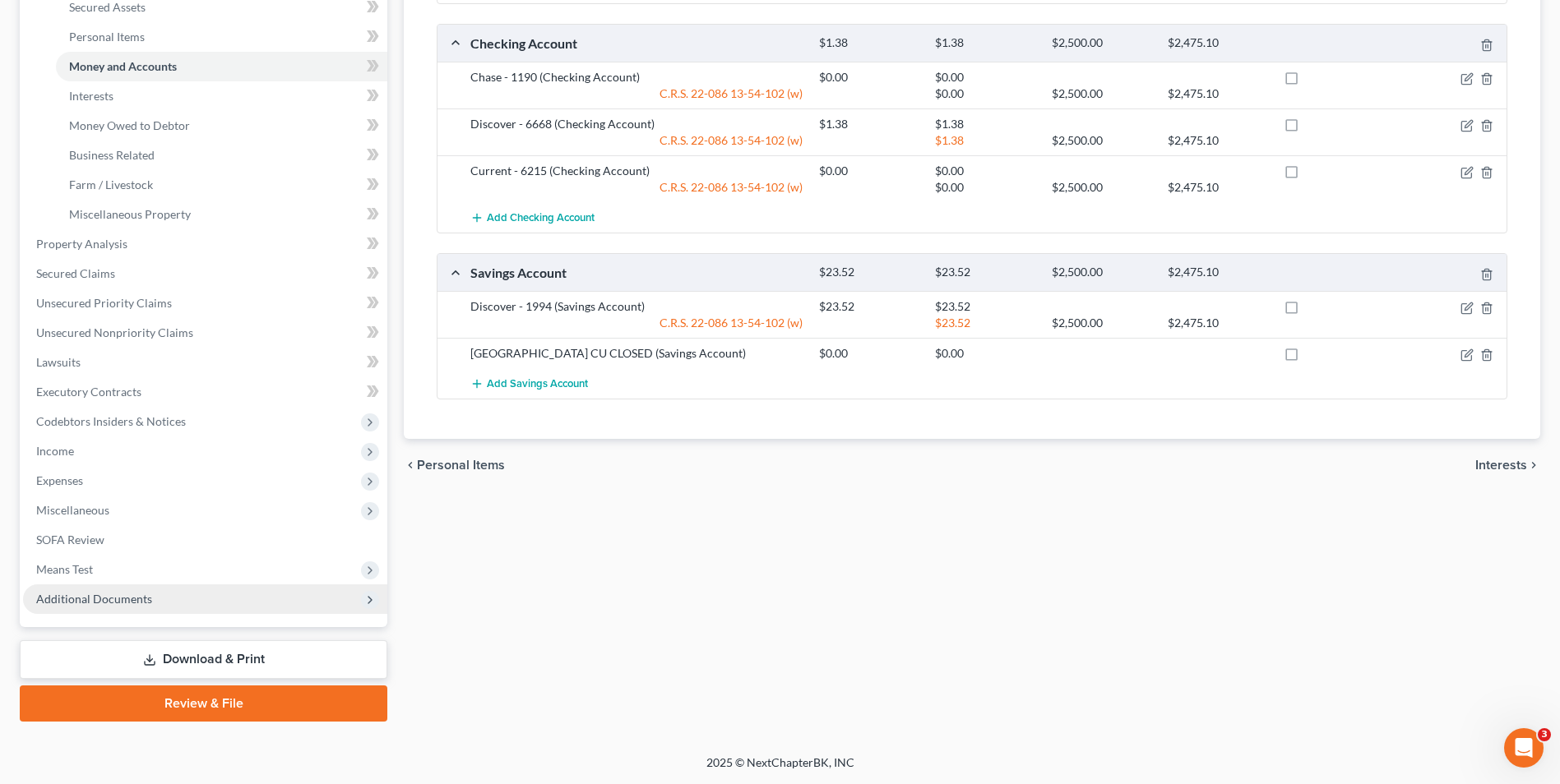
click at [89, 593] on span "Additional Documents" at bounding box center [93, 599] width 116 height 14
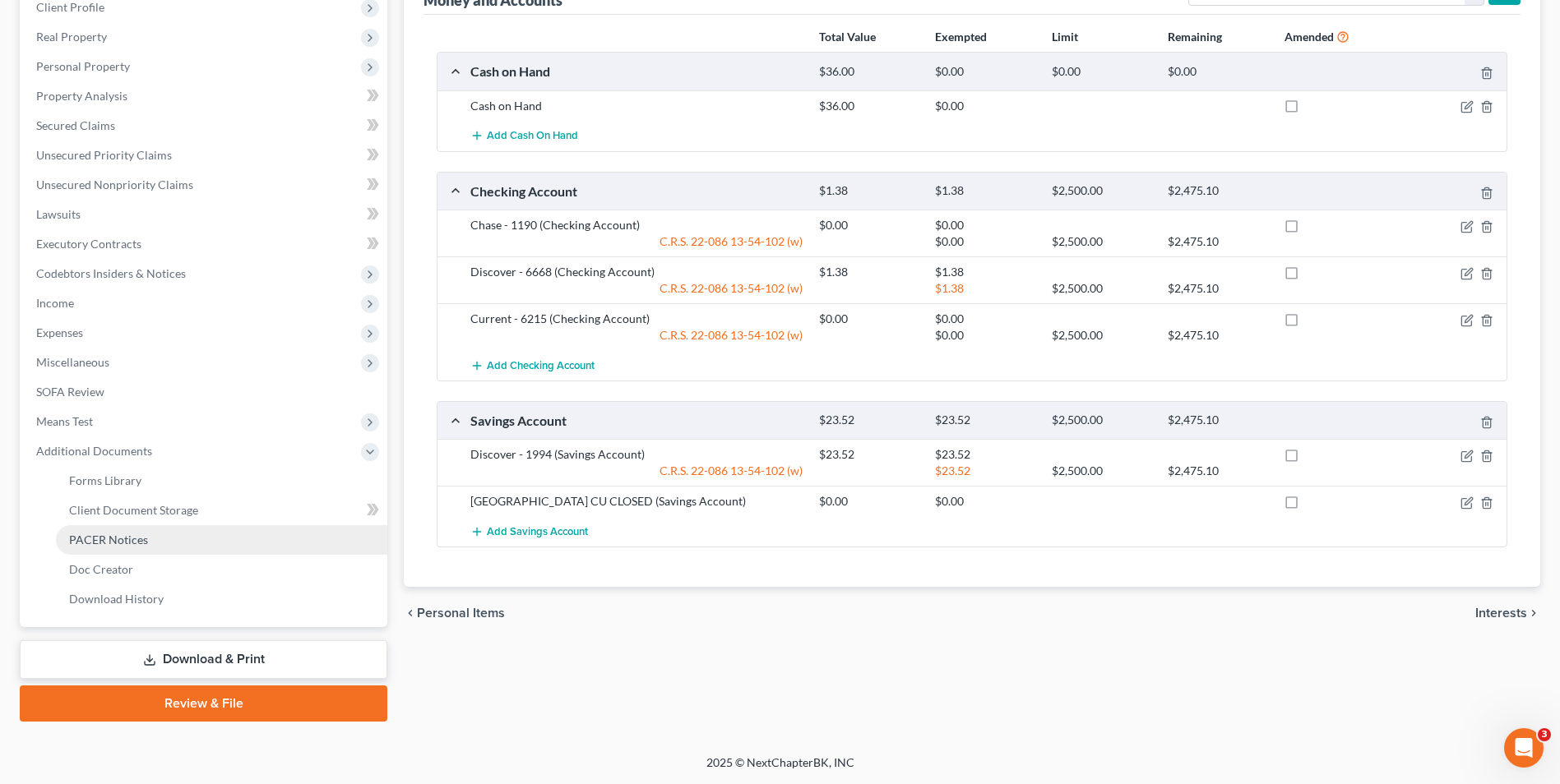
click at [127, 541] on span "PACER Notices" at bounding box center [109, 540] width 79 height 14
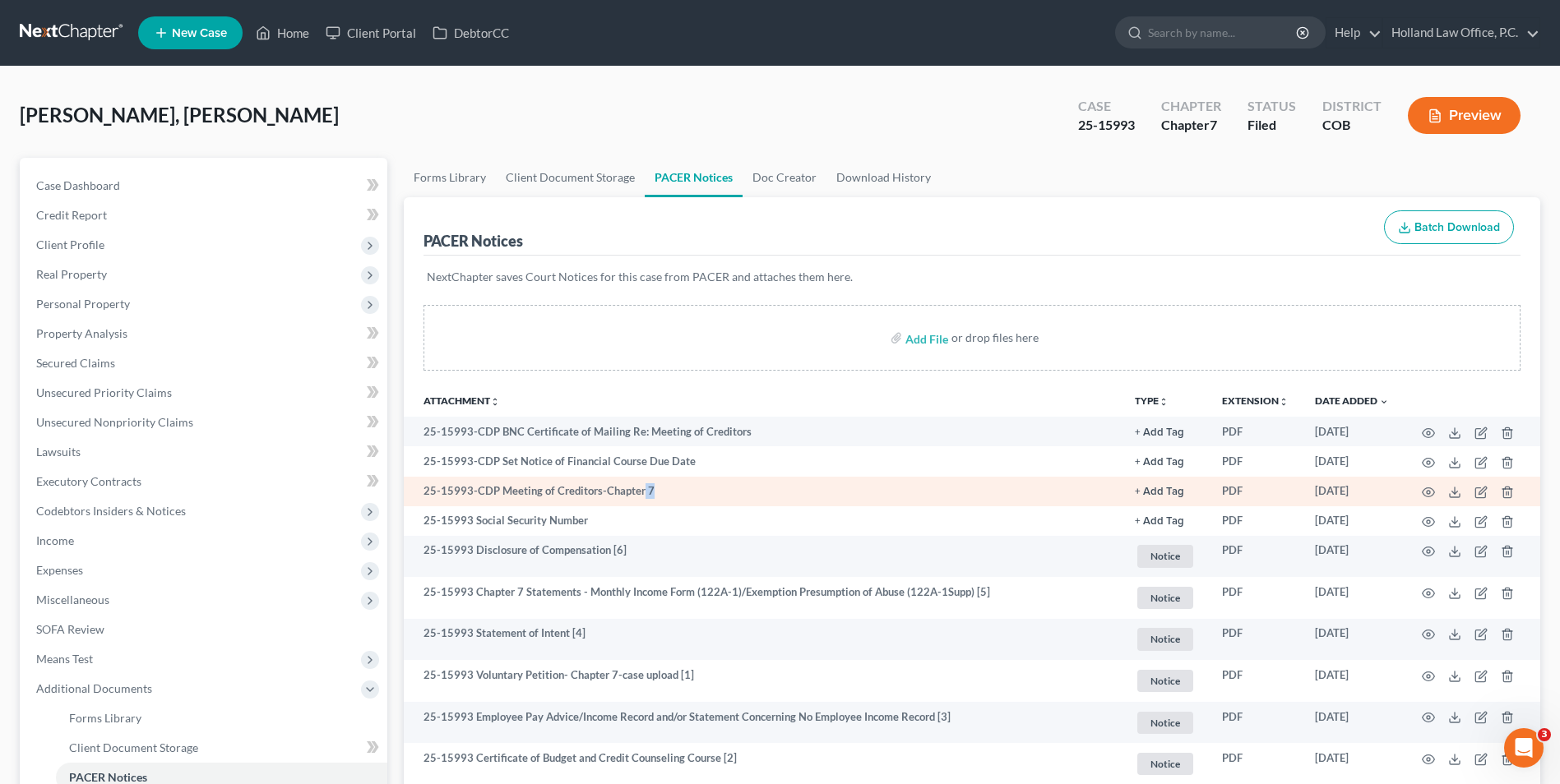
click at [640, 494] on td "25-15993-CDP Meeting of Creditors-Chapter 7" at bounding box center [762, 491] width 718 height 30
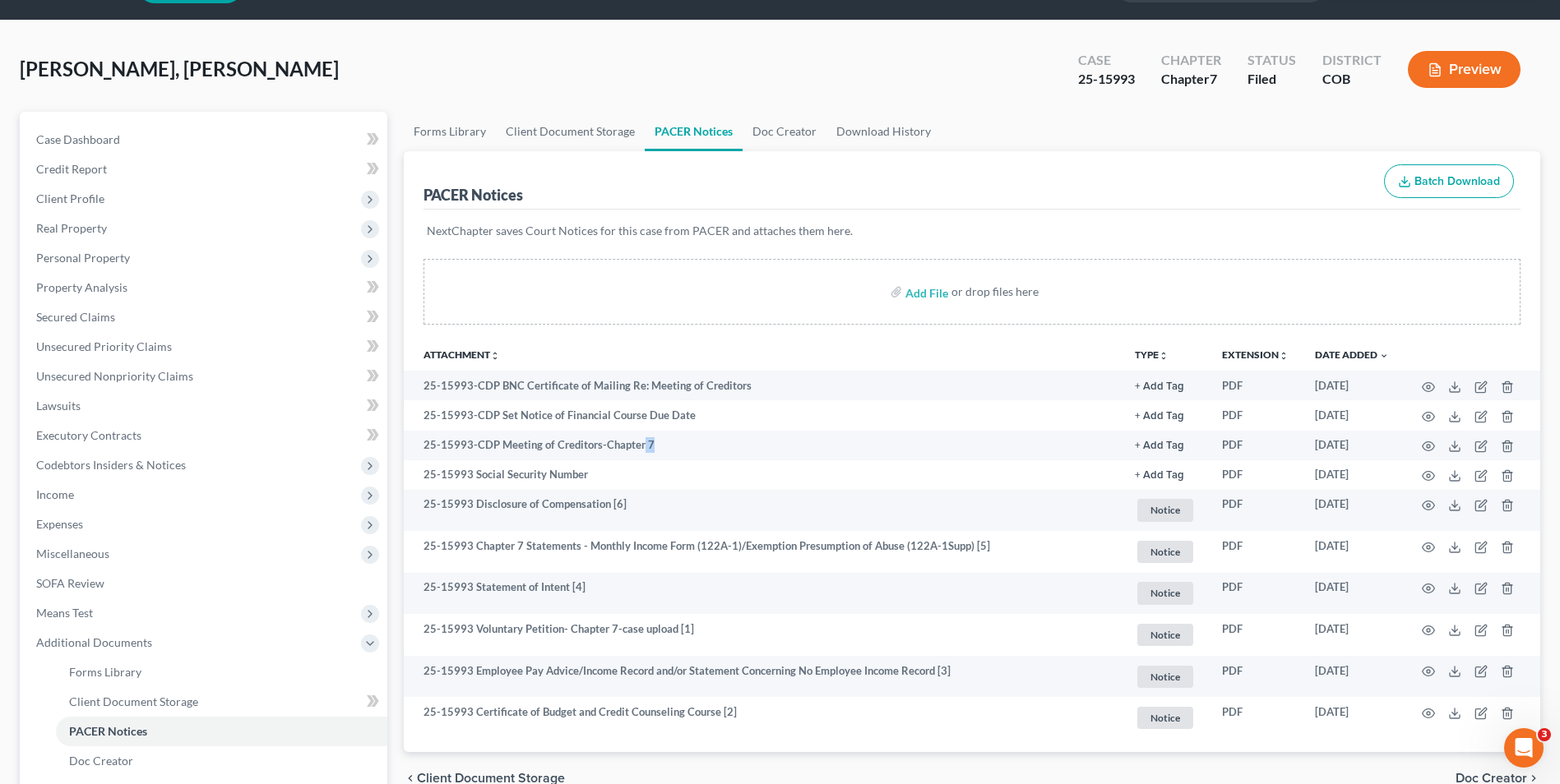
scroll to position [83, 0]
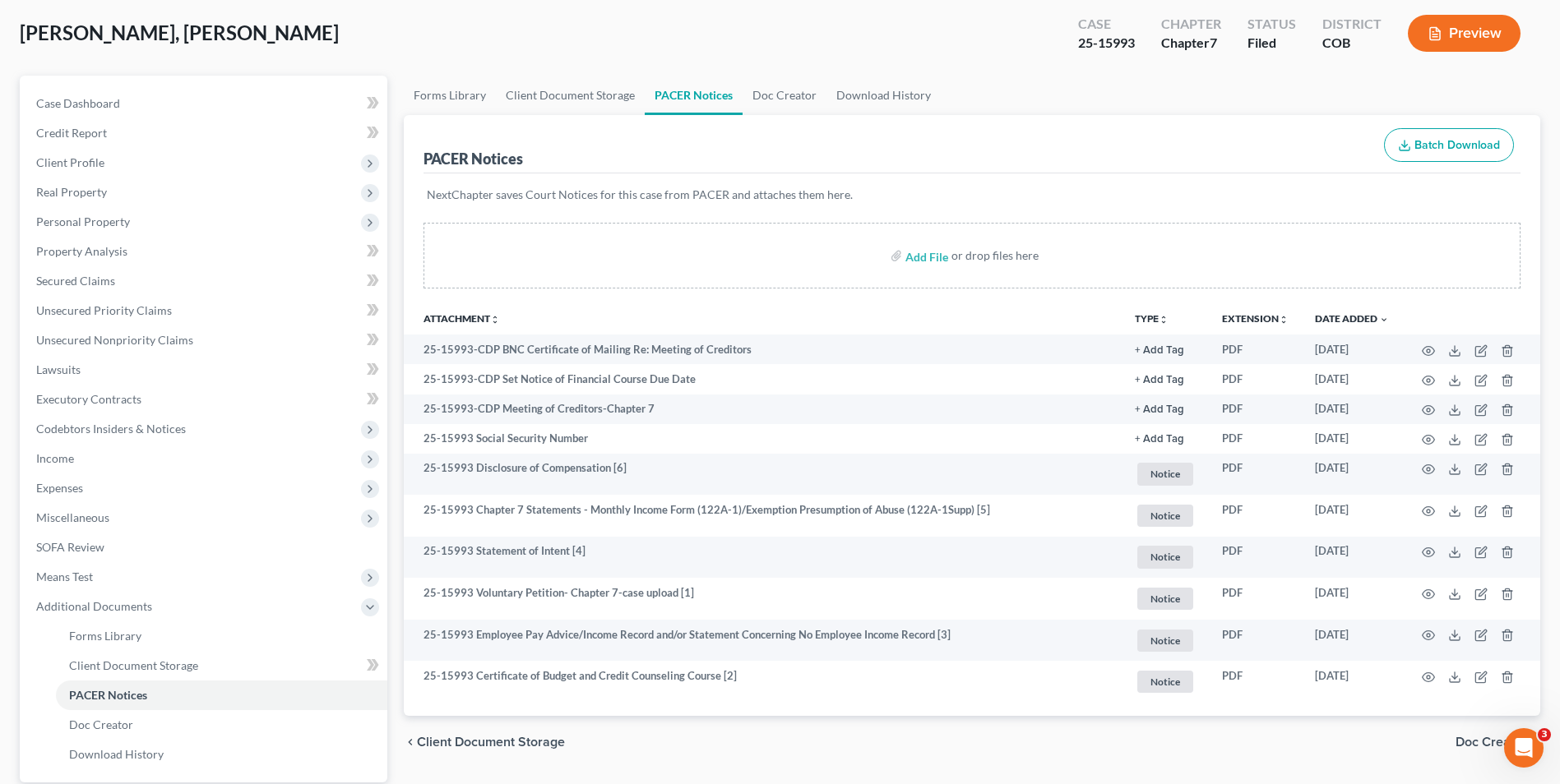
click at [799, 295] on div "Add File or drop files here" at bounding box center [972, 262] width 1136 height 79
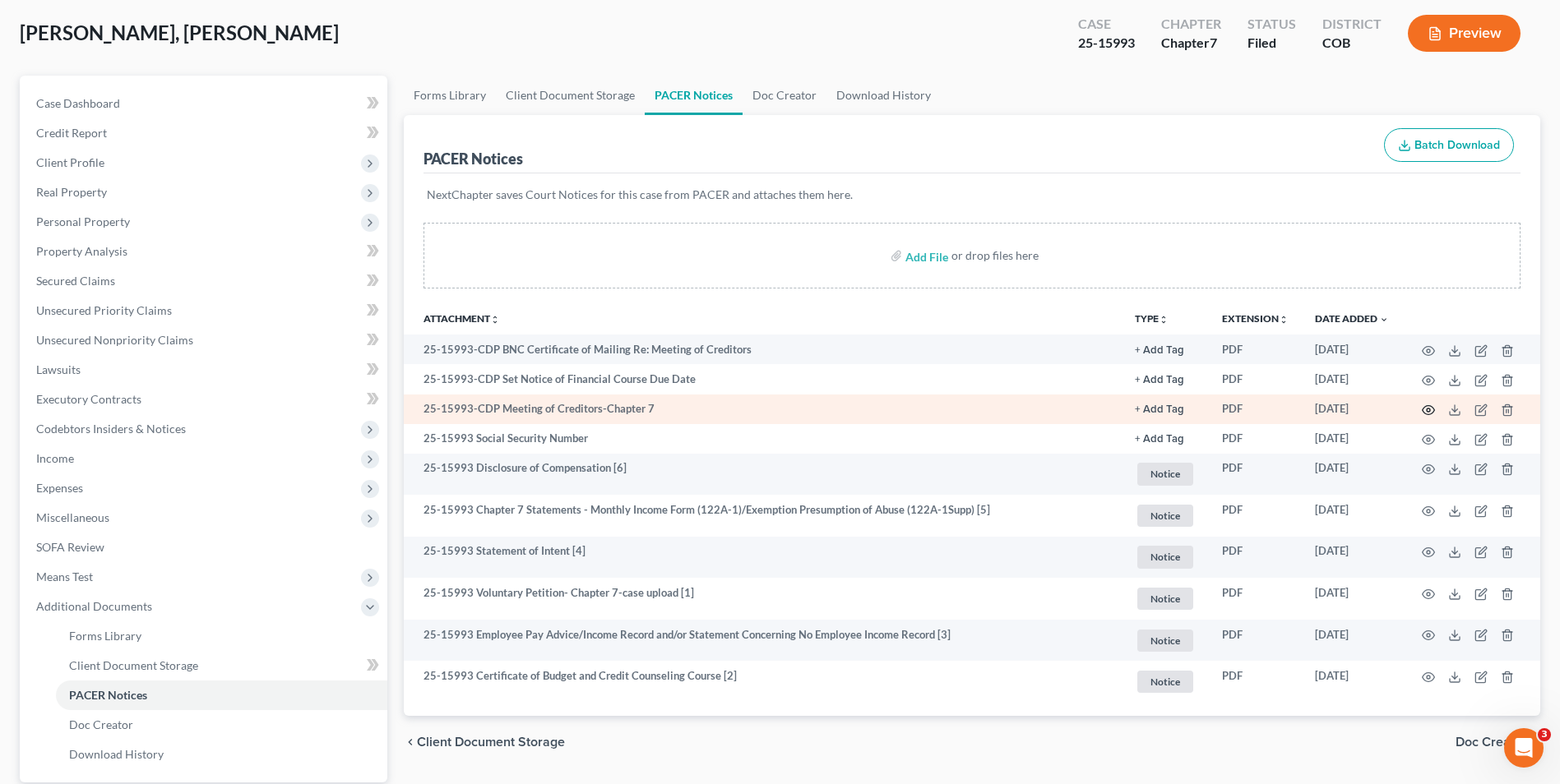
click at [1428, 410] on icon "button" at bounding box center [1428, 410] width 13 height 13
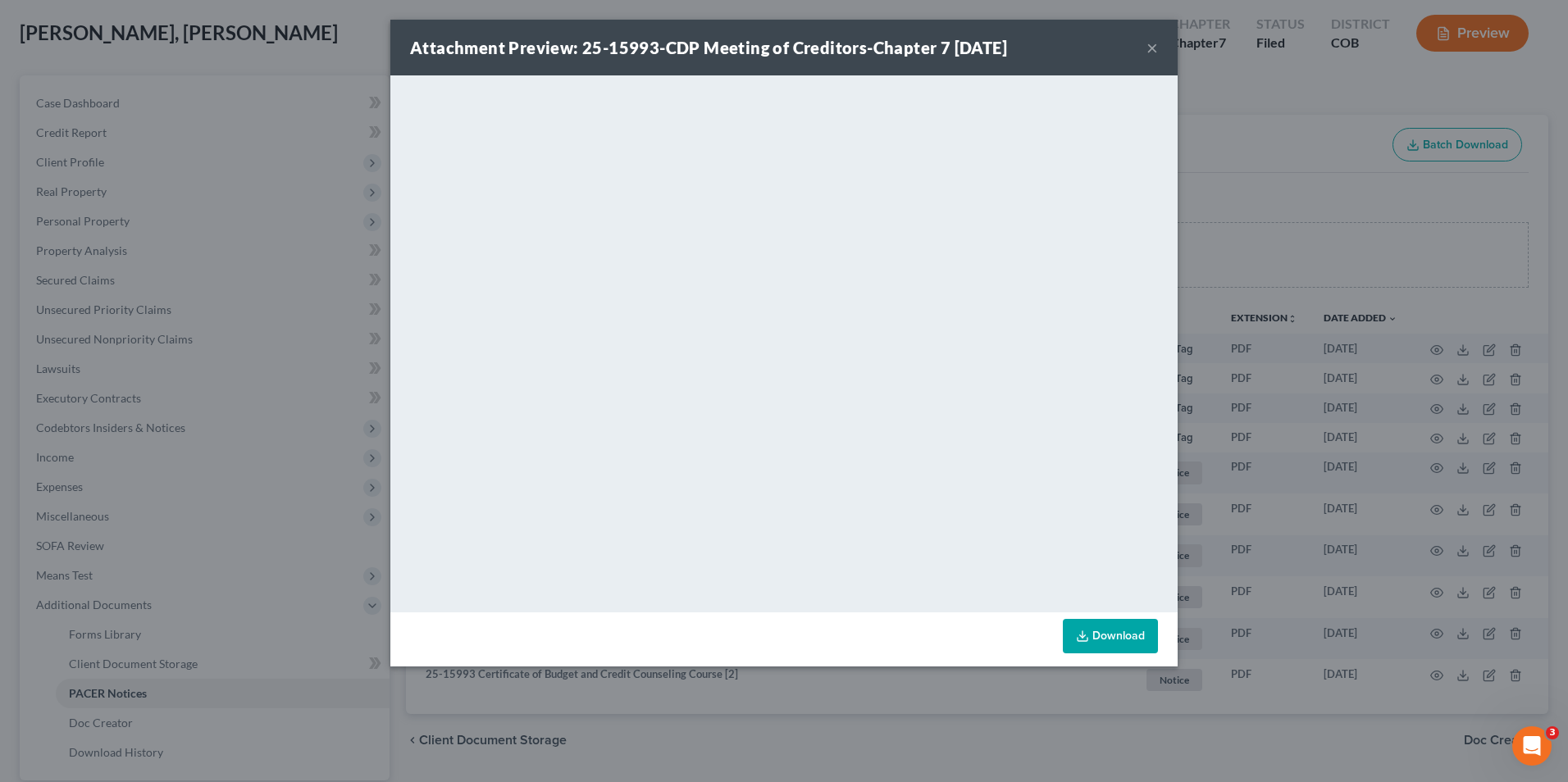
drag, startPoint x: 1278, startPoint y: 200, endPoint x: 1220, endPoint y: 213, distance: 59.4
click at [1278, 200] on div "Attachment Preview: 25-15993-CDP Meeting of Creditors-Chapter 7 [DATE] × <objec…" at bounding box center [784, 391] width 1568 height 782
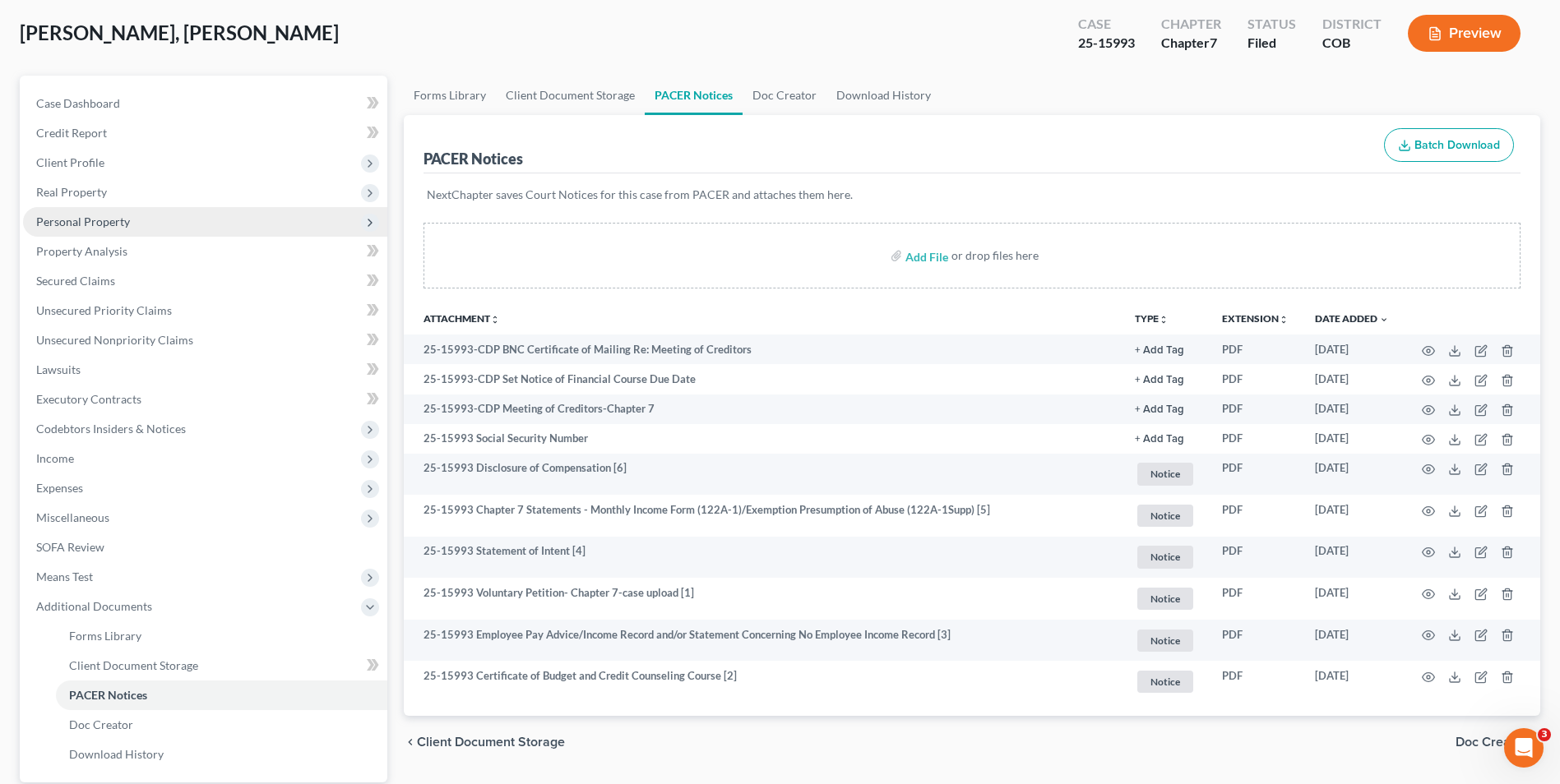
click at [106, 222] on span "Personal Property" at bounding box center [83, 222] width 93 height 14
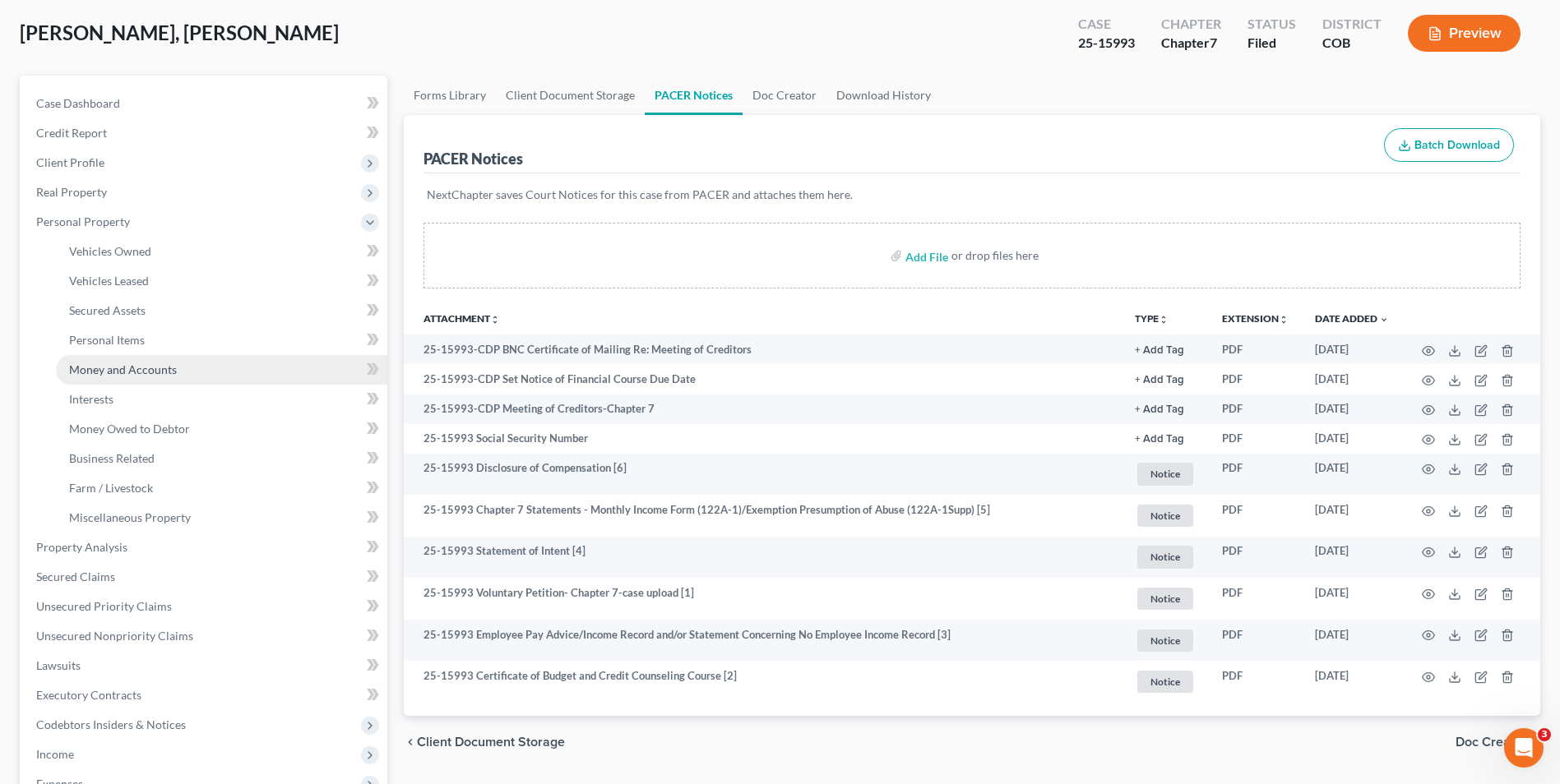
click at [143, 370] on span "Money and Accounts" at bounding box center [123, 370] width 108 height 14
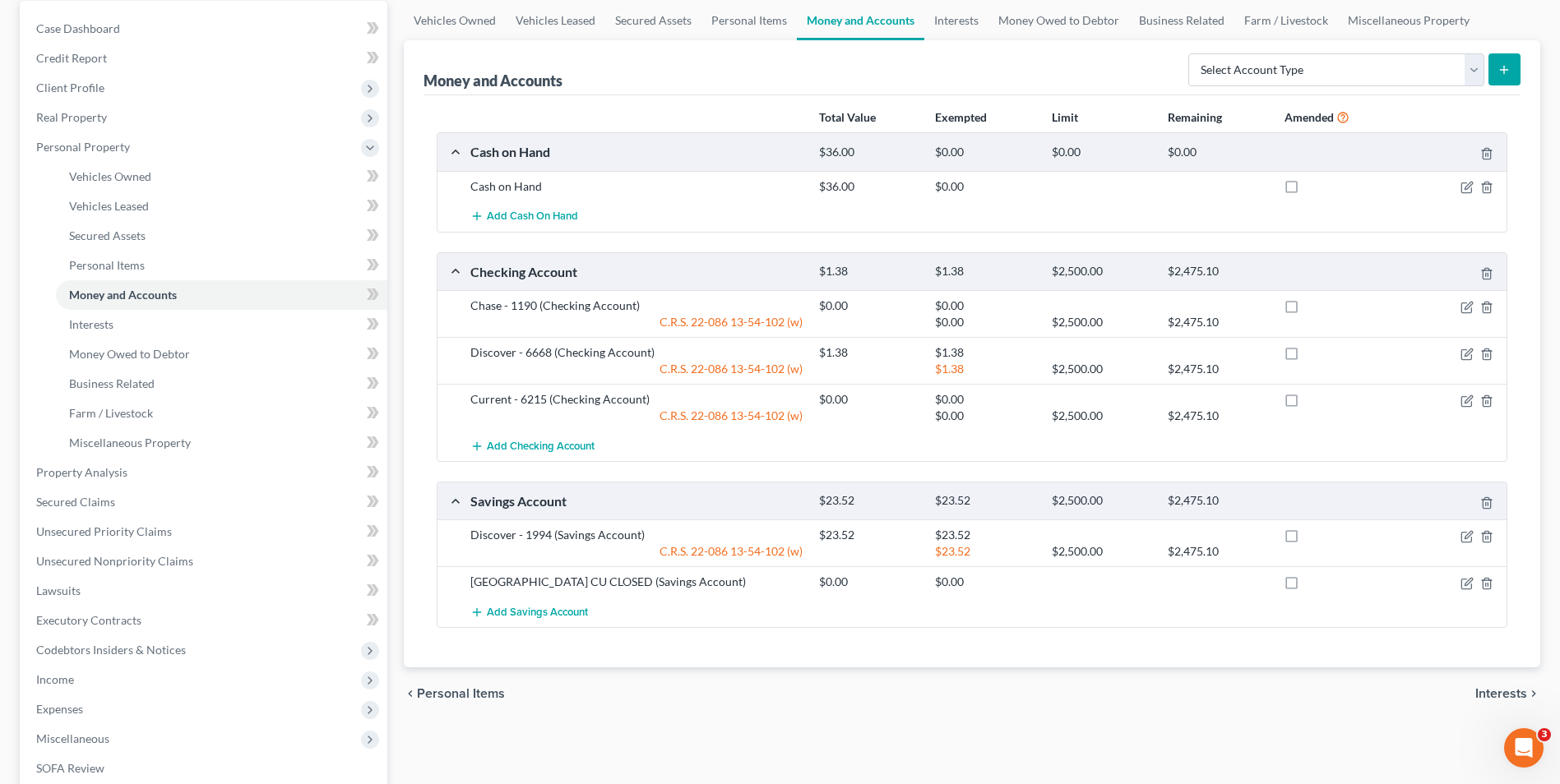
scroll to position [164, 0]
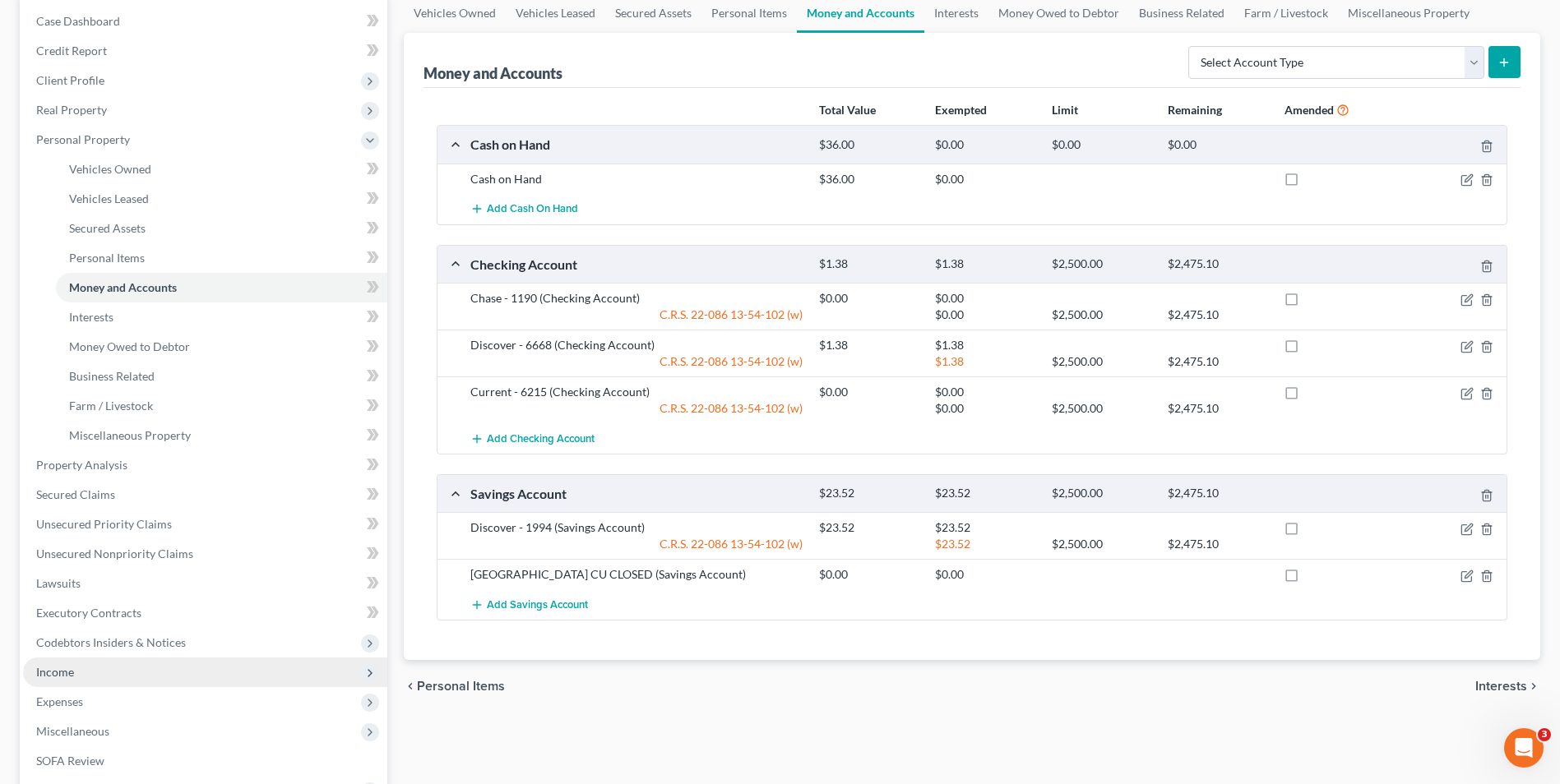
click at [50, 665] on span "Income" at bounding box center [55, 673] width 38 height 14
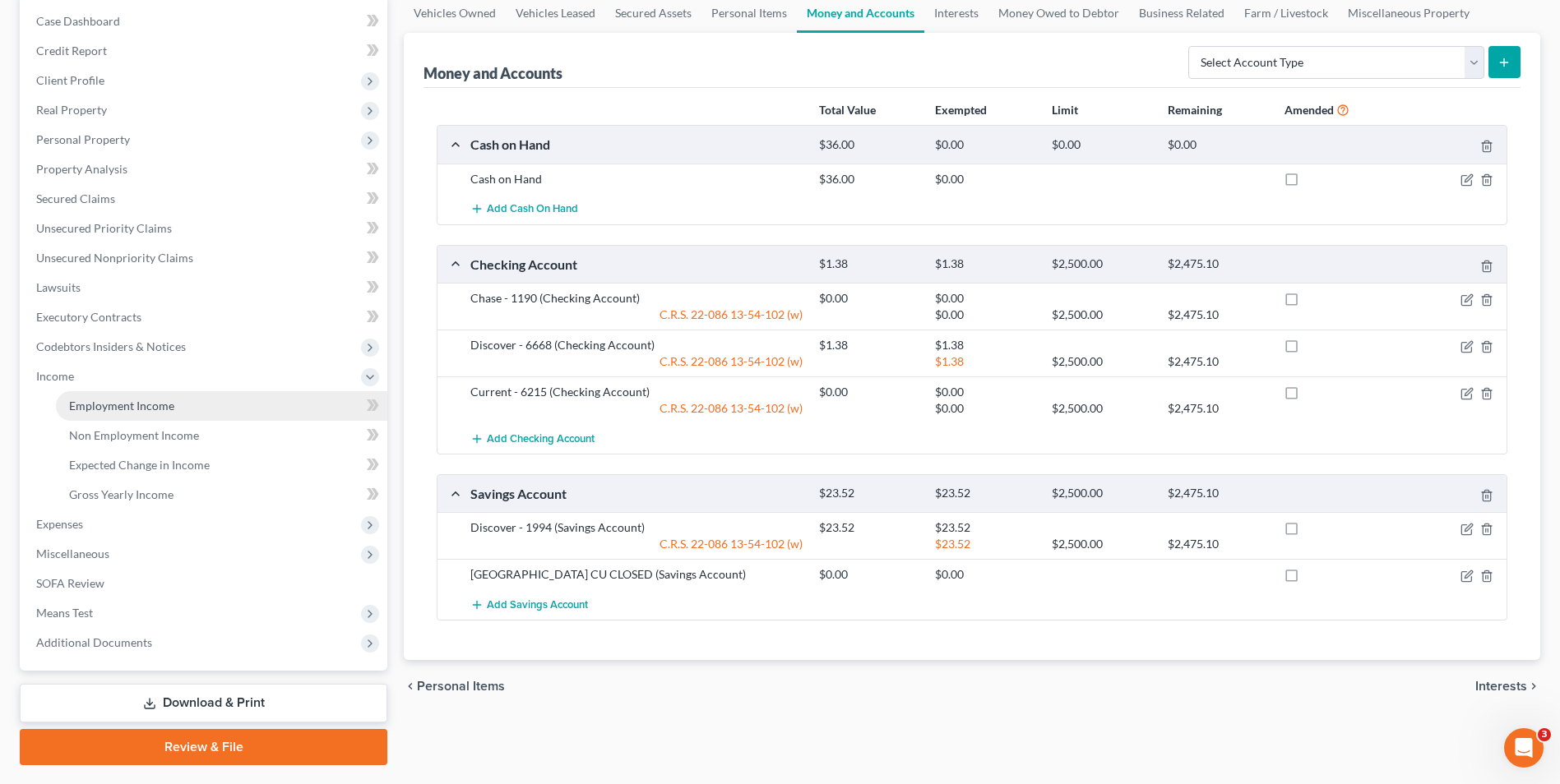
click at [137, 406] on span "Employment Income" at bounding box center [121, 406] width 105 height 14
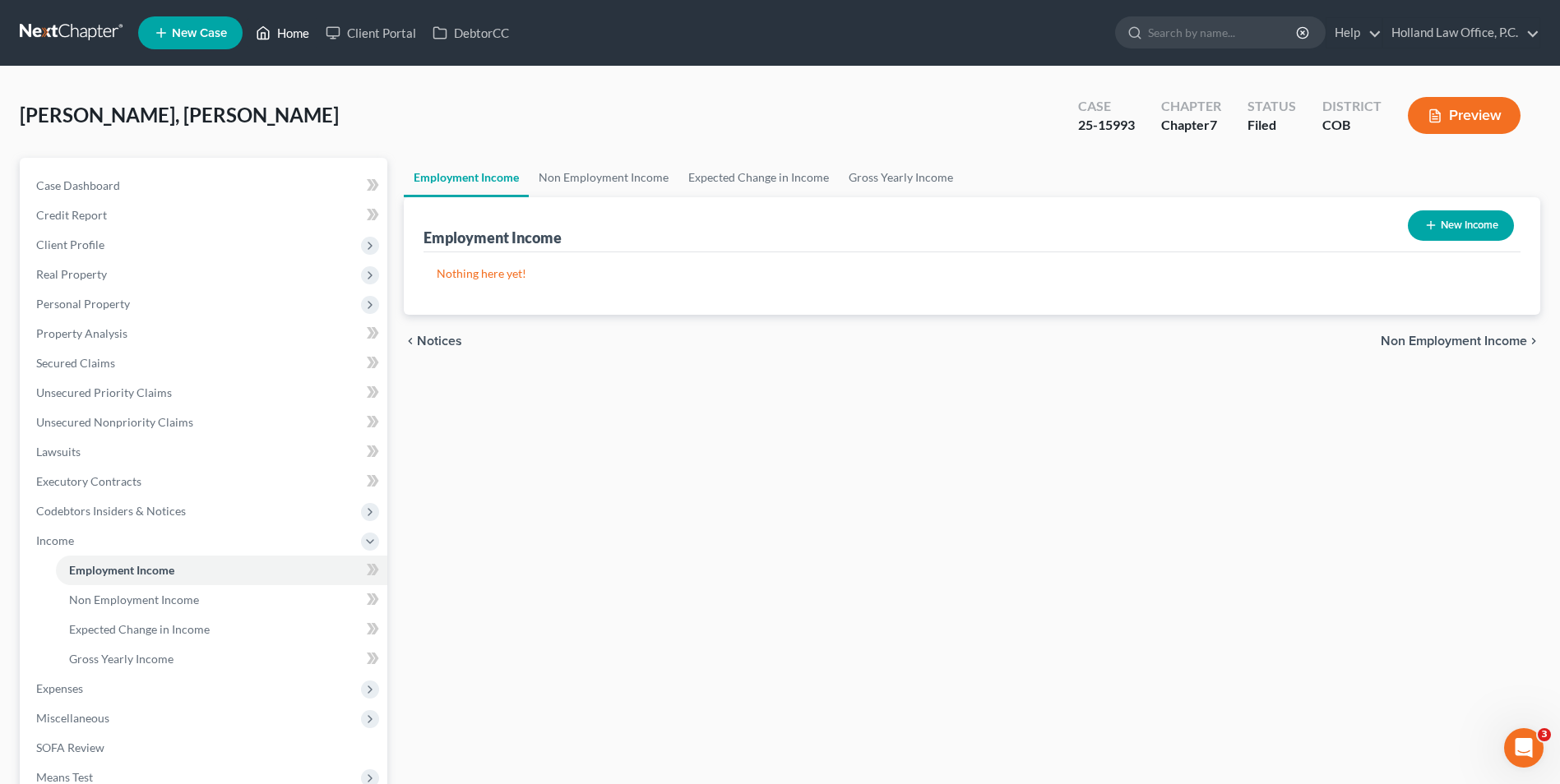
click at [303, 20] on link "Home" at bounding box center [283, 32] width 70 height 30
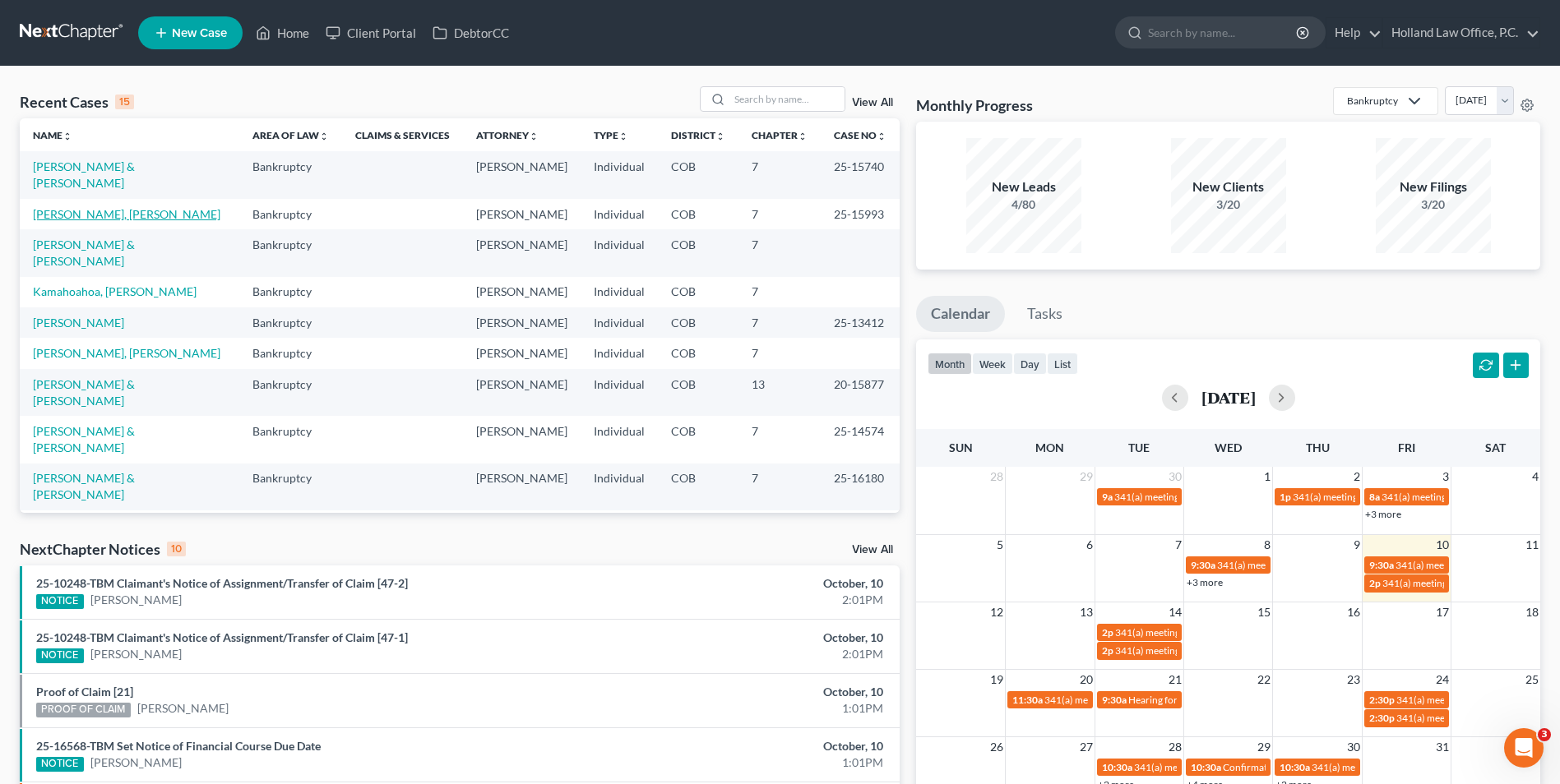
click at [67, 210] on link "[PERSON_NAME], [PERSON_NAME]" at bounding box center [127, 215] width 188 height 14
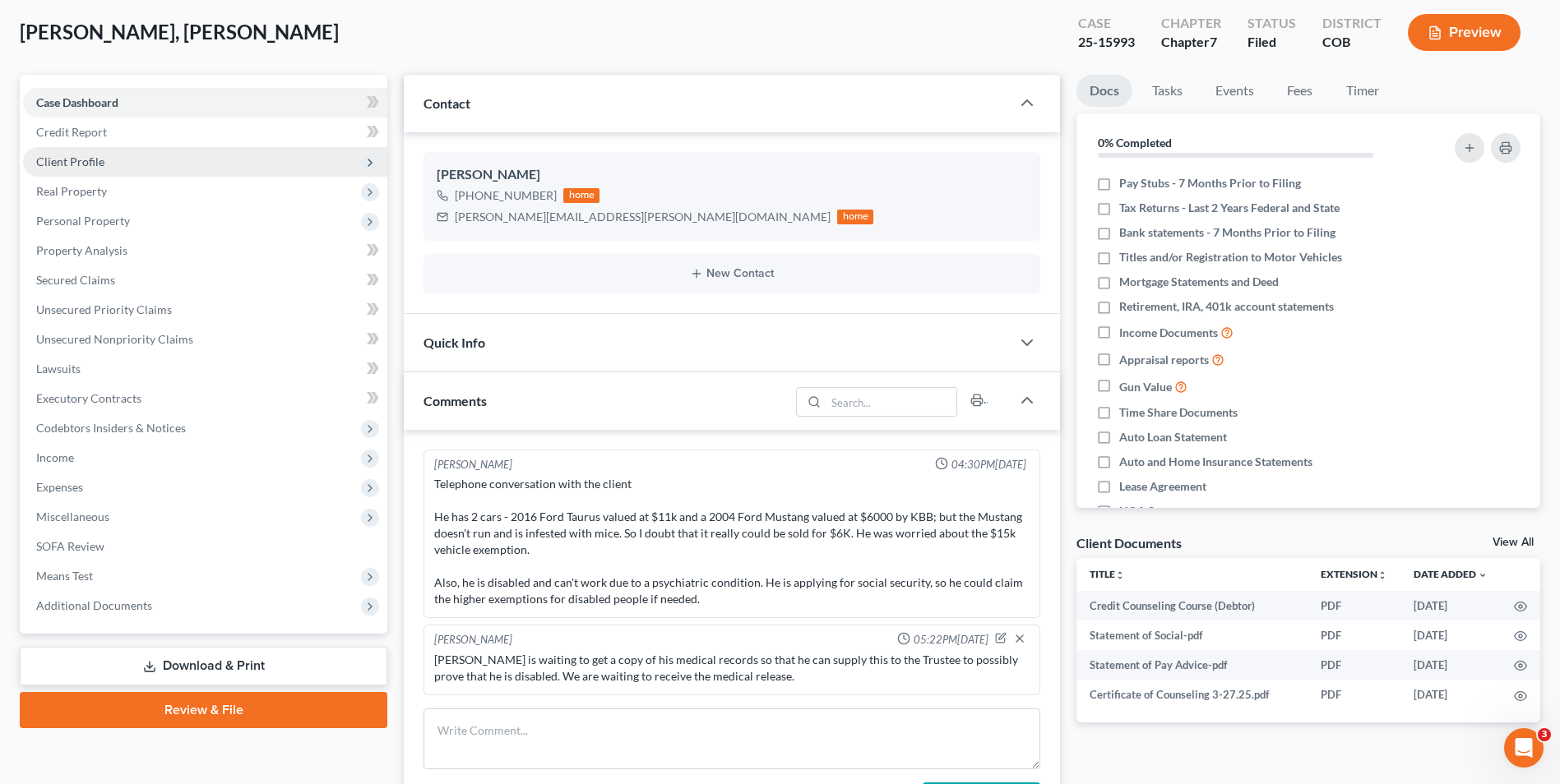
scroll to position [83, 0]
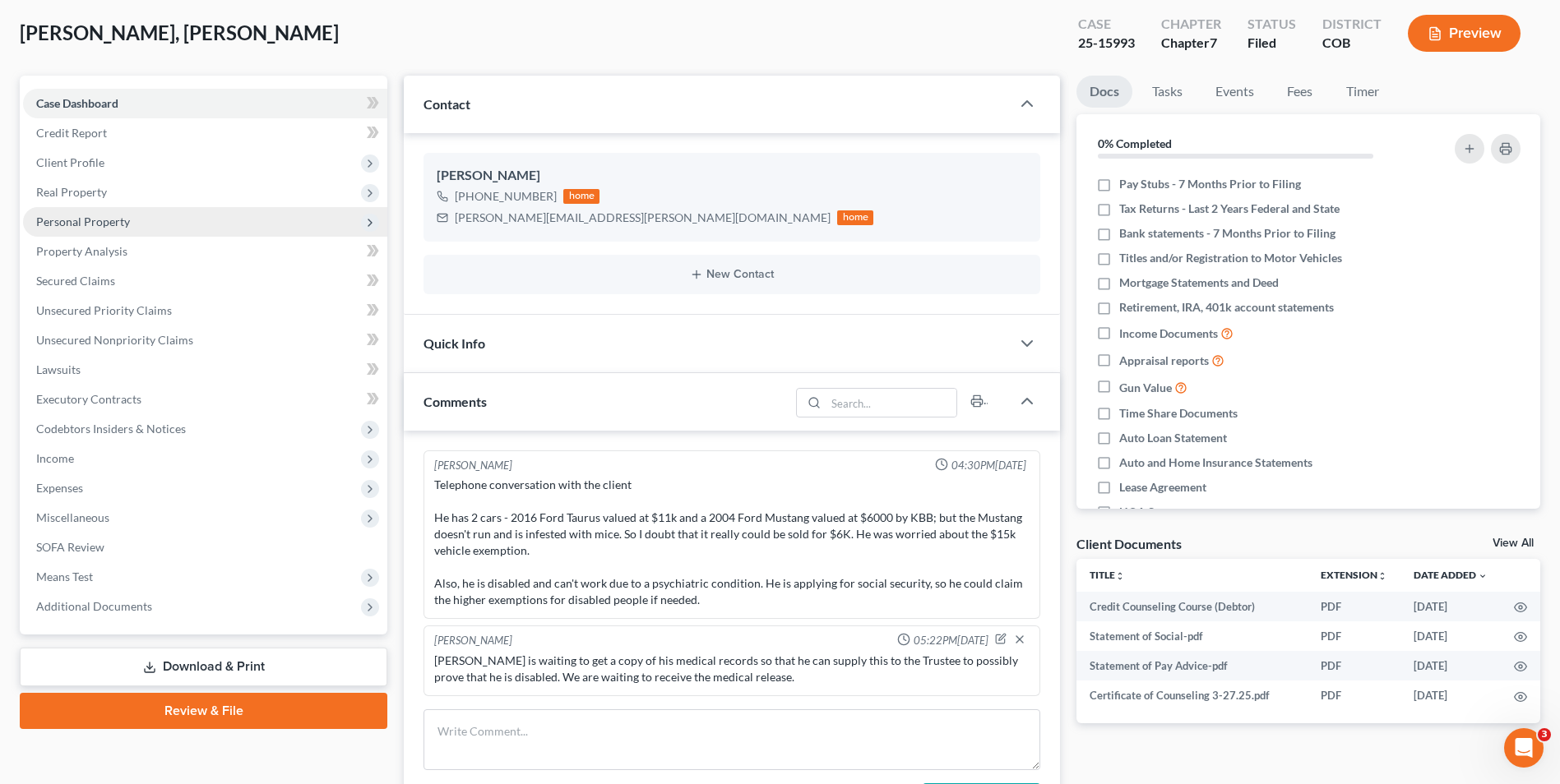
click at [121, 231] on span "Personal Property" at bounding box center [206, 222] width 365 height 30
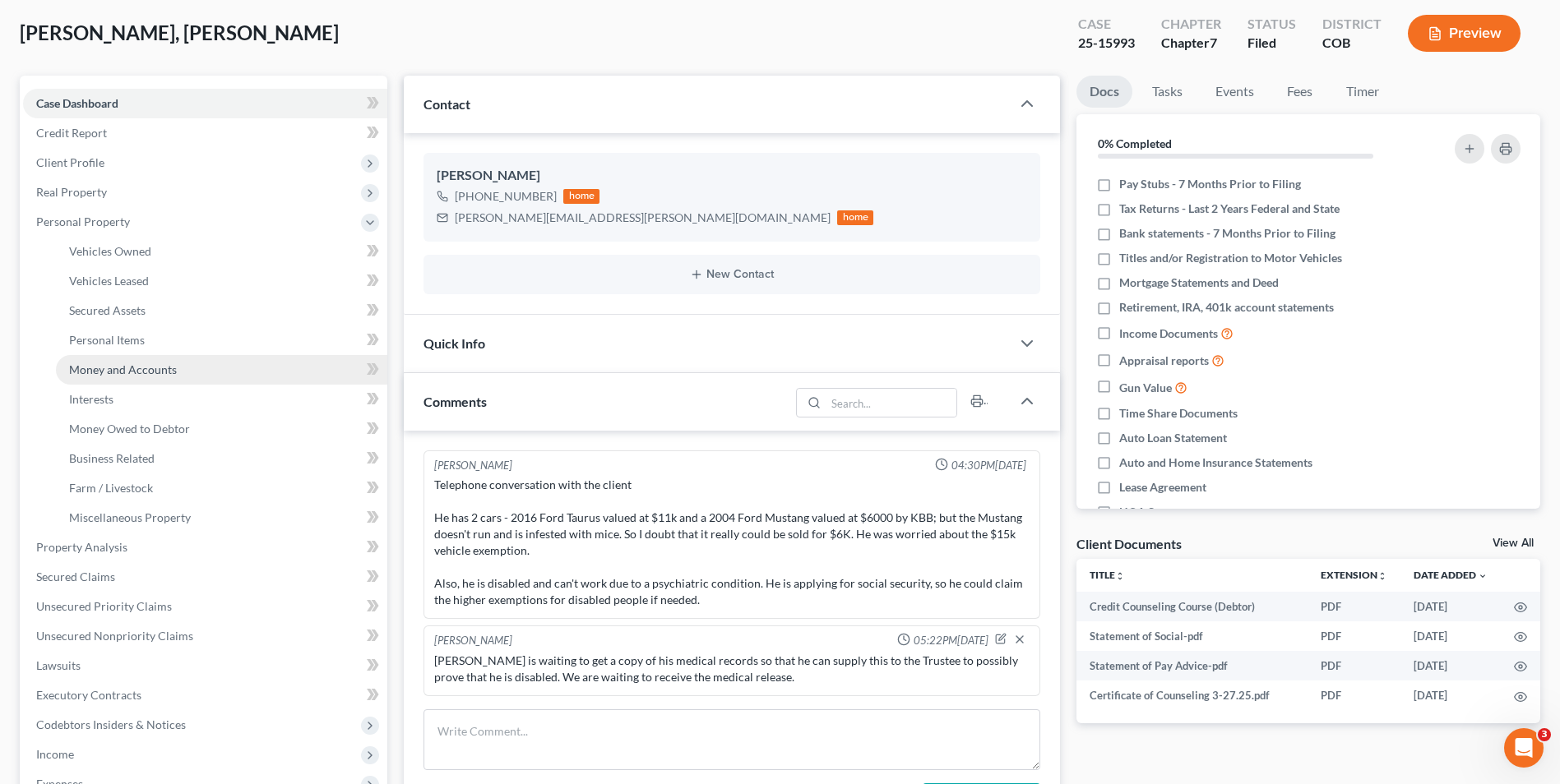
click at [131, 366] on span "Money and Accounts" at bounding box center [123, 370] width 108 height 14
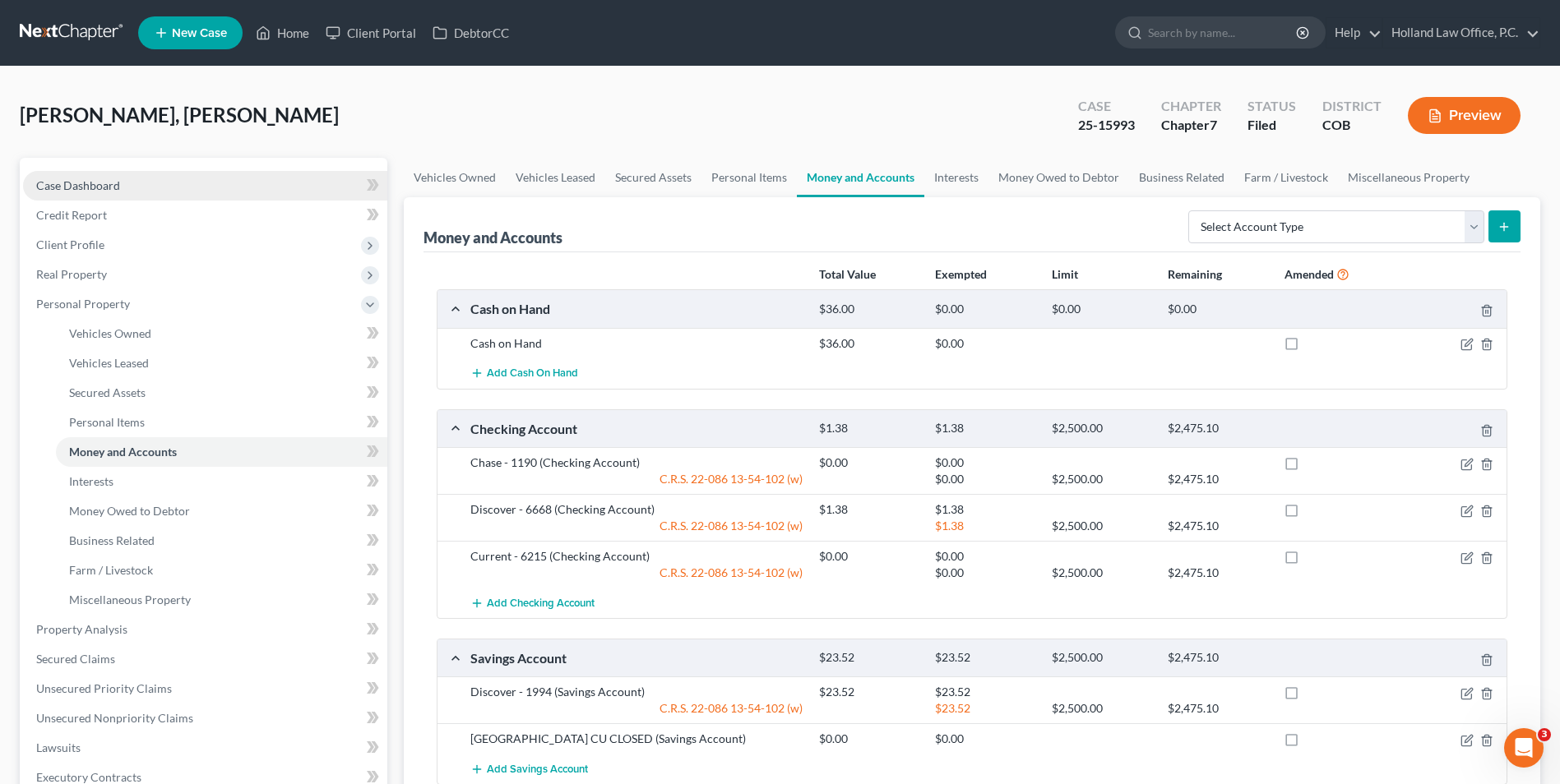
click at [61, 189] on span "Case Dashboard" at bounding box center [77, 186] width 84 height 14
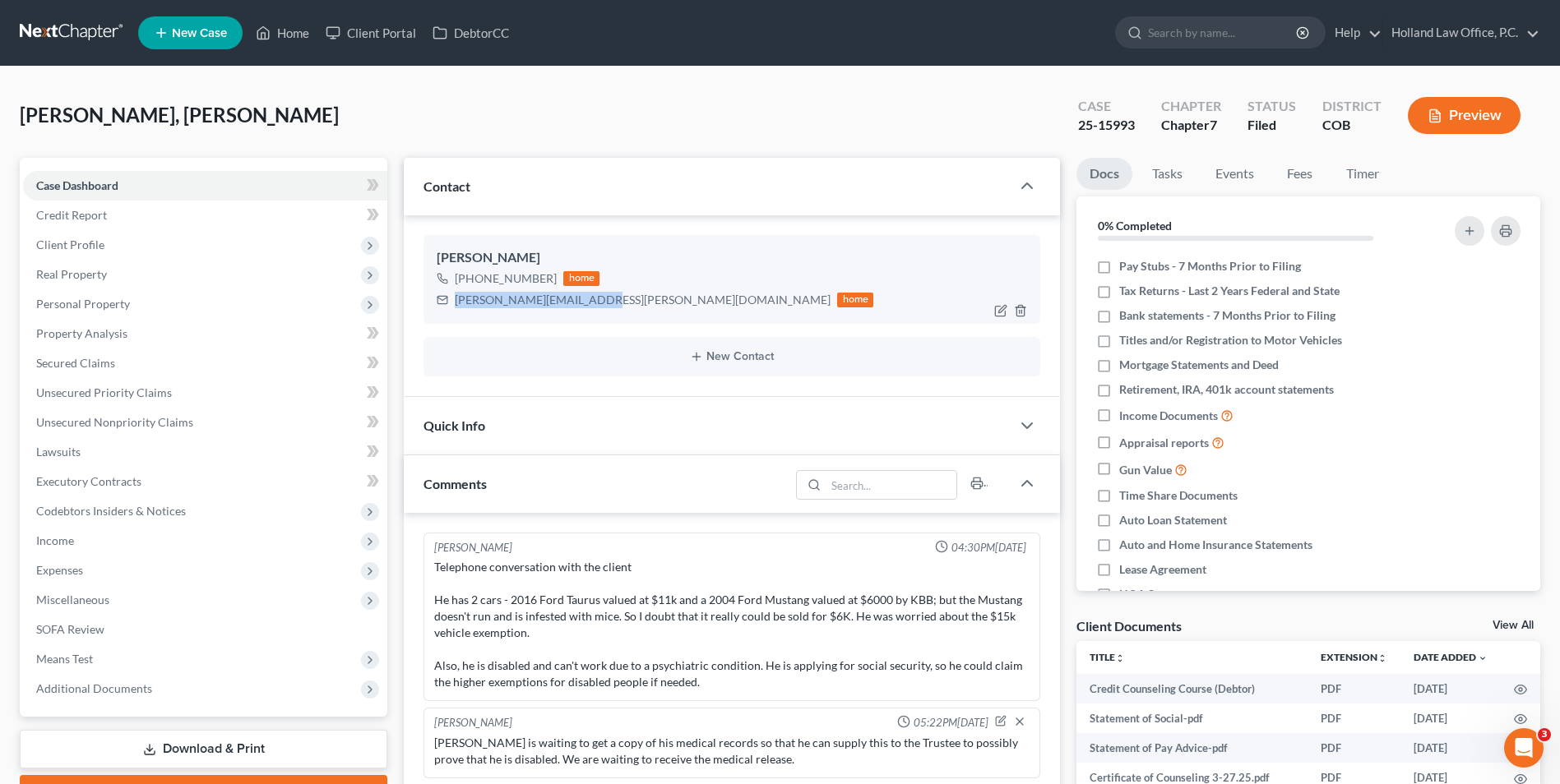
drag, startPoint x: 590, startPoint y: 306, endPoint x: 440, endPoint y: 321, distance: 150.7
click at [440, 321] on div "[PERSON_NAME] [PHONE_NUMBER] home [PERSON_NAME][EMAIL_ADDRESS][PERSON_NAME][DOM…" at bounding box center [732, 279] width 617 height 89
drag, startPoint x: 533, startPoint y: 305, endPoint x: 591, endPoint y: 301, distance: 58.1
click at [533, 305] on div "[PERSON_NAME][EMAIL_ADDRESS][PERSON_NAME][DOMAIN_NAME]" at bounding box center [642, 300] width 375 height 16
drag, startPoint x: 587, startPoint y: 304, endPoint x: 442, endPoint y: 305, distance: 145.0
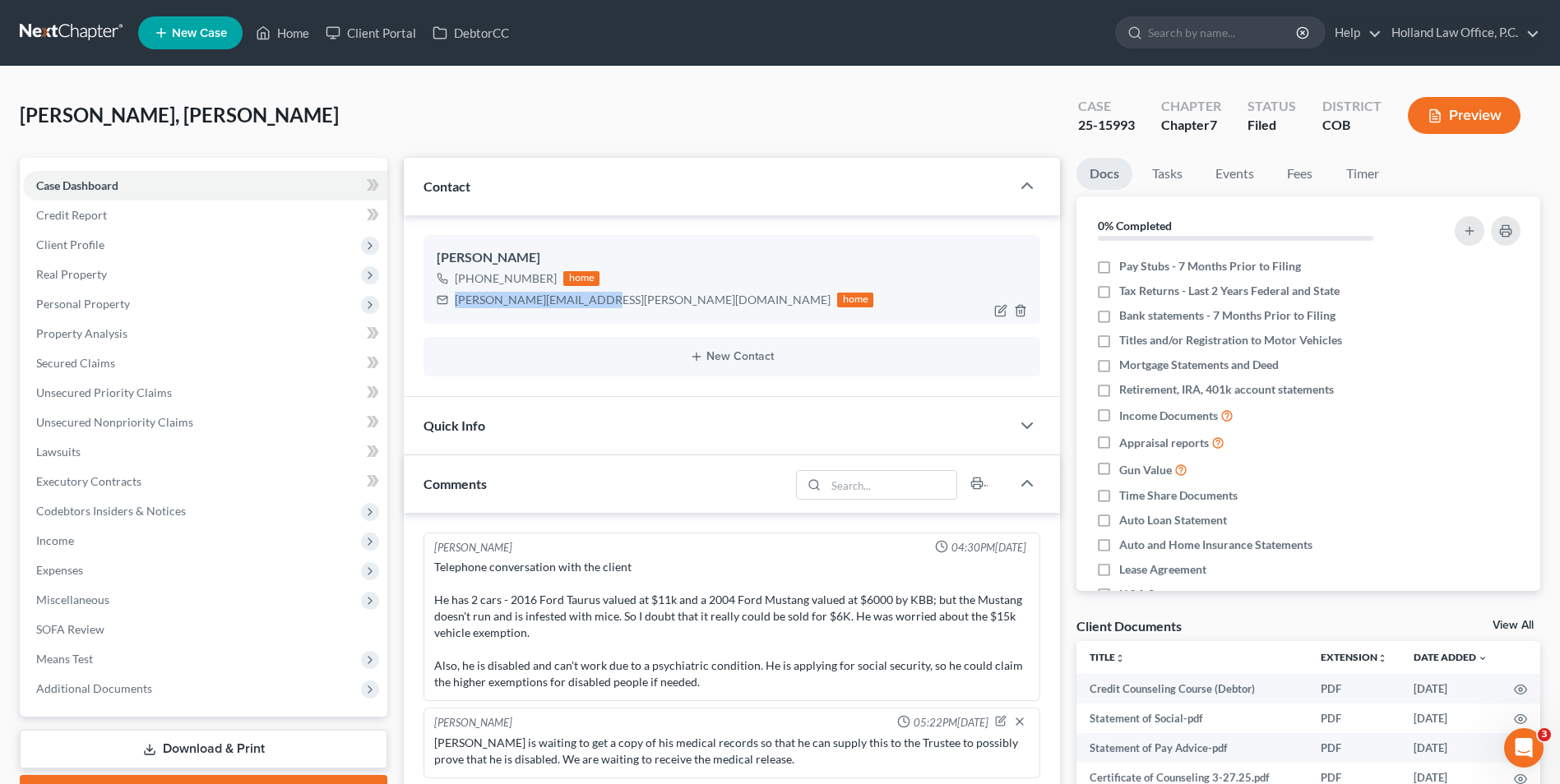
click at [442, 305] on div "[PERSON_NAME][EMAIL_ADDRESS][PERSON_NAME][DOMAIN_NAME] home" at bounding box center [655, 300] width 436 height 22
drag, startPoint x: 488, startPoint y: 298, endPoint x: 515, endPoint y: 304, distance: 27.7
copy div "[PERSON_NAME][EMAIL_ADDRESS][PERSON_NAME][DOMAIN_NAME]"
drag, startPoint x: 548, startPoint y: 277, endPoint x: 247, endPoint y: 3, distance: 407.0
click at [474, 287] on div "[PHONE_NUMBER] home" at bounding box center [655, 278] width 436 height 22
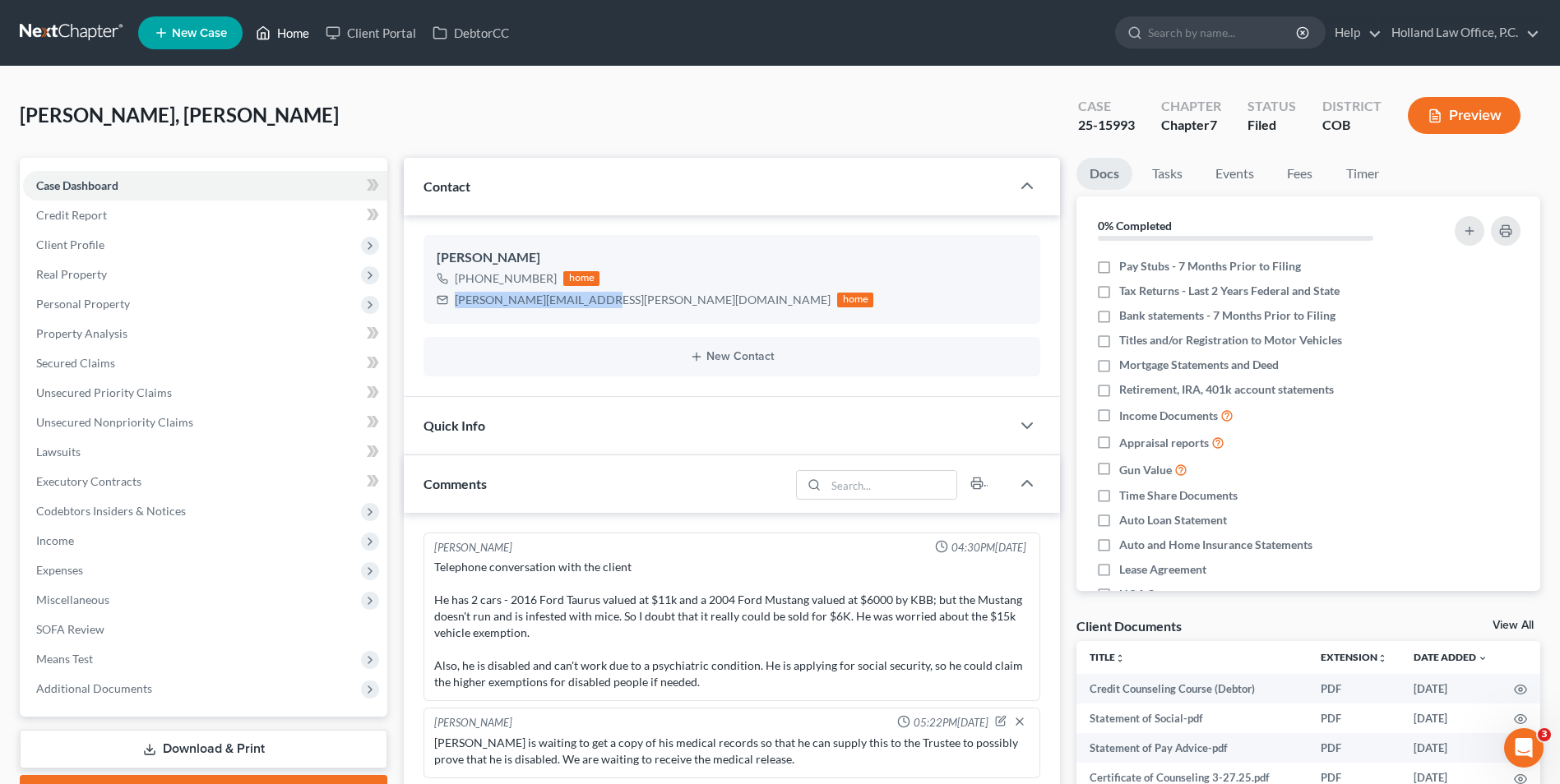
drag, startPoint x: 247, startPoint y: 3, endPoint x: 601, endPoint y: 80, distance: 362.3
click at [269, 23] on icon at bounding box center [263, 33] width 14 height 20
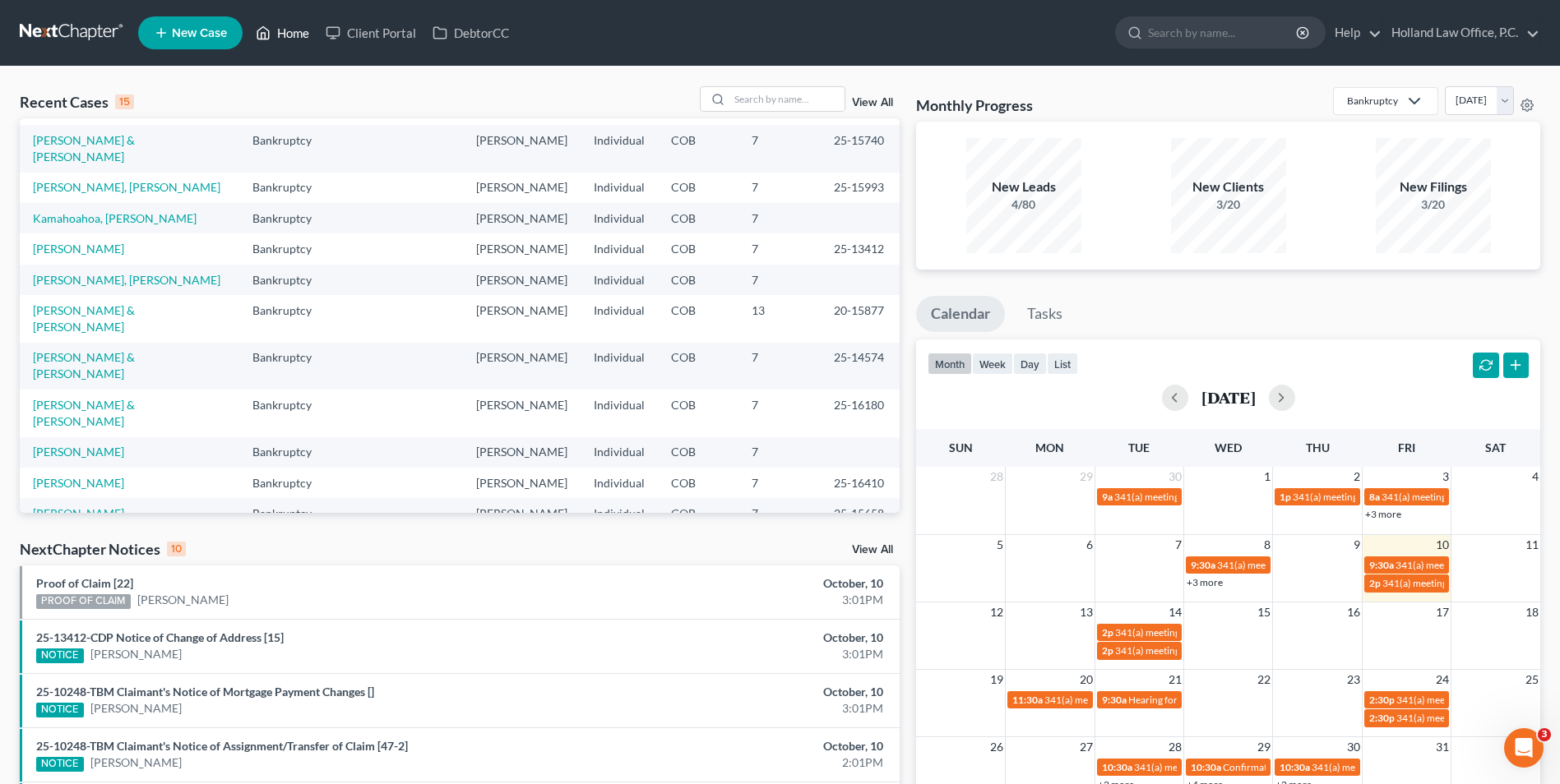
scroll to position [164, 0]
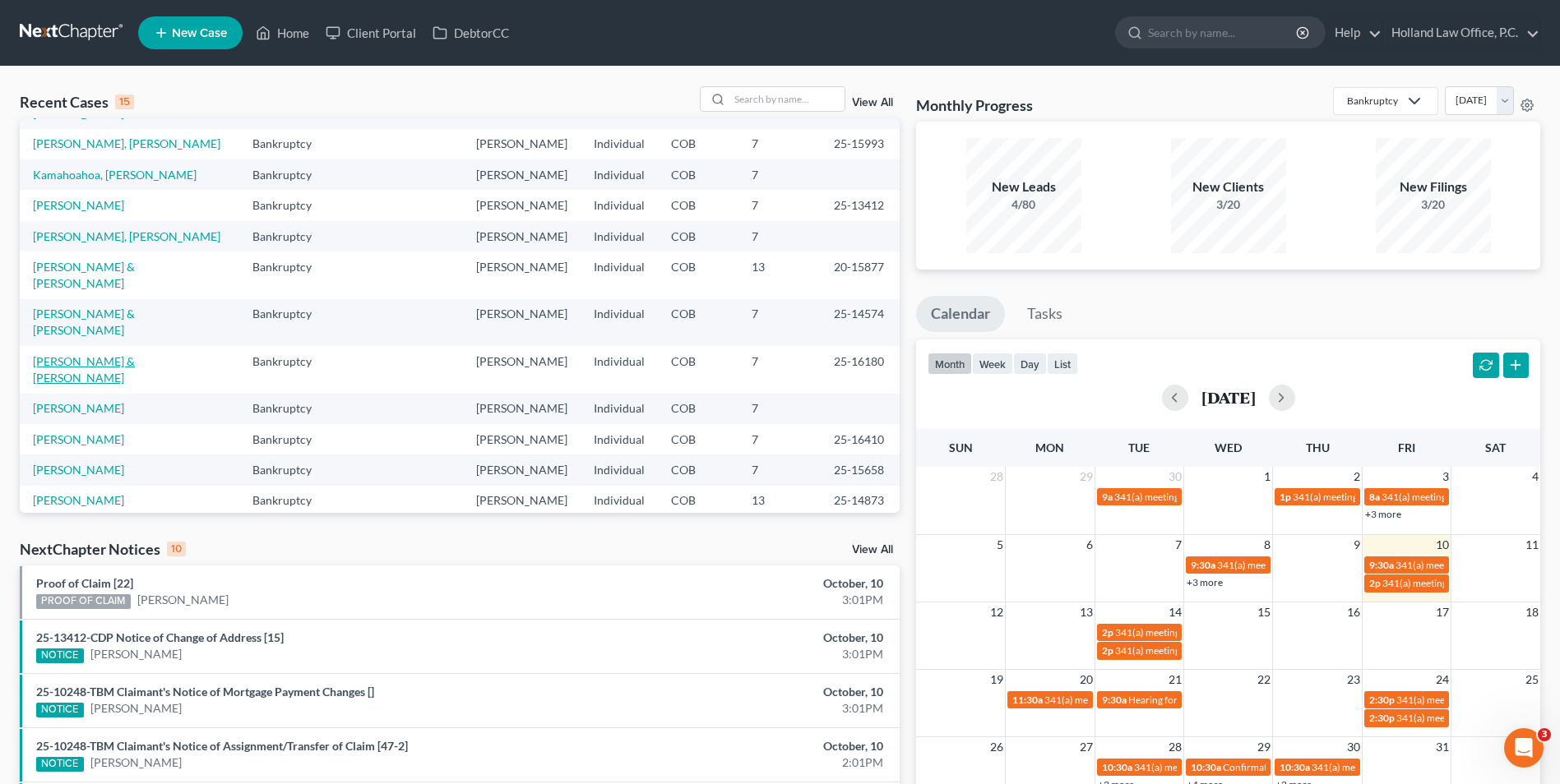
click at [103, 384] on link "[PERSON_NAME] & [PERSON_NAME]" at bounding box center [84, 370] width 102 height 31
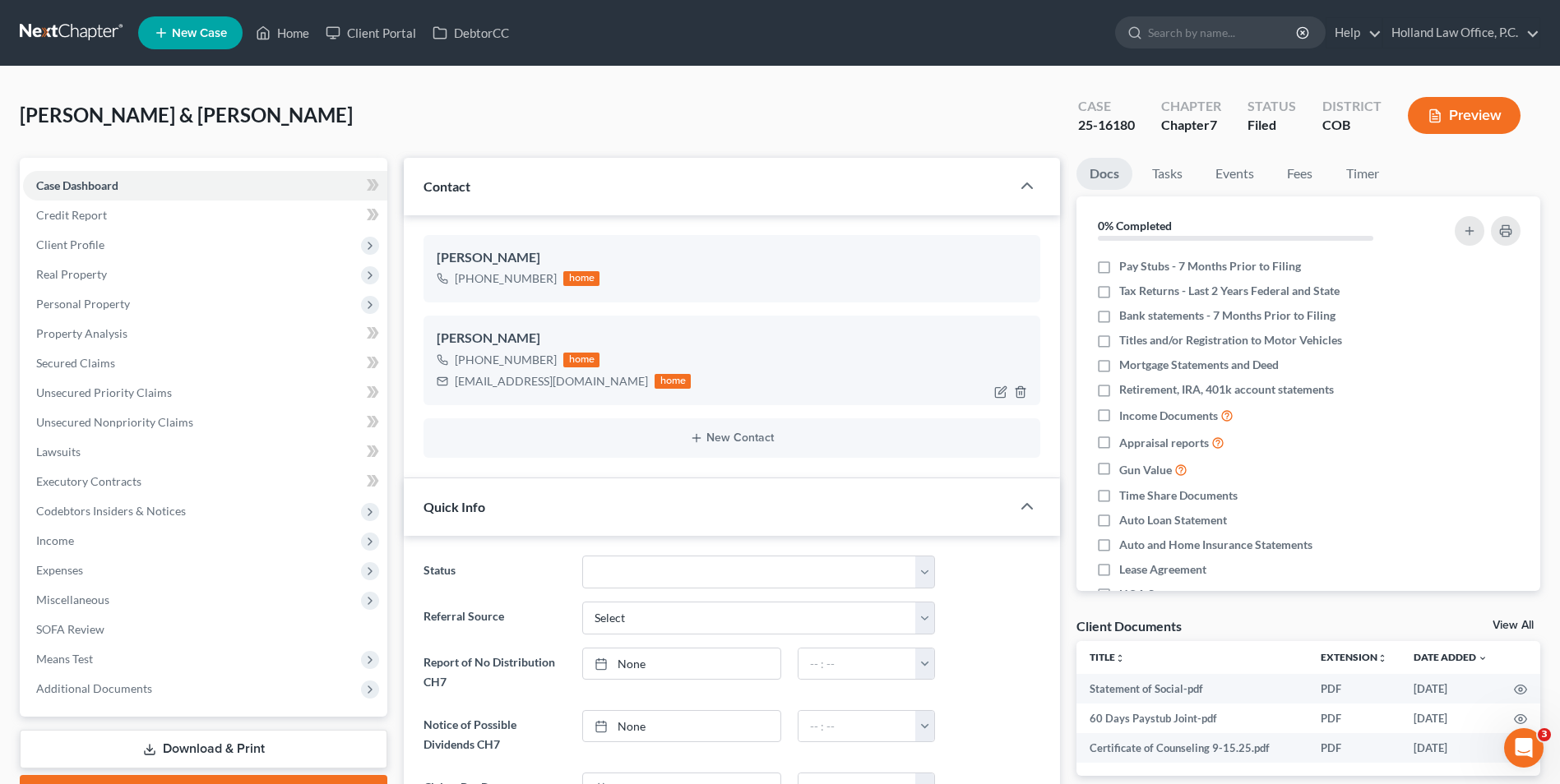
drag, startPoint x: 550, startPoint y: 363, endPoint x: 472, endPoint y: 364, distance: 78.0
click at [472, 364] on div "[PHONE_NUMBER]" at bounding box center [506, 360] width 102 height 16
drag, startPoint x: 519, startPoint y: 357, endPoint x: 536, endPoint y: 361, distance: 17.5
copy div "[PHONE_NUMBER]"
click at [504, 356] on div "[PHONE_NUMBER]" at bounding box center [506, 360] width 102 height 16
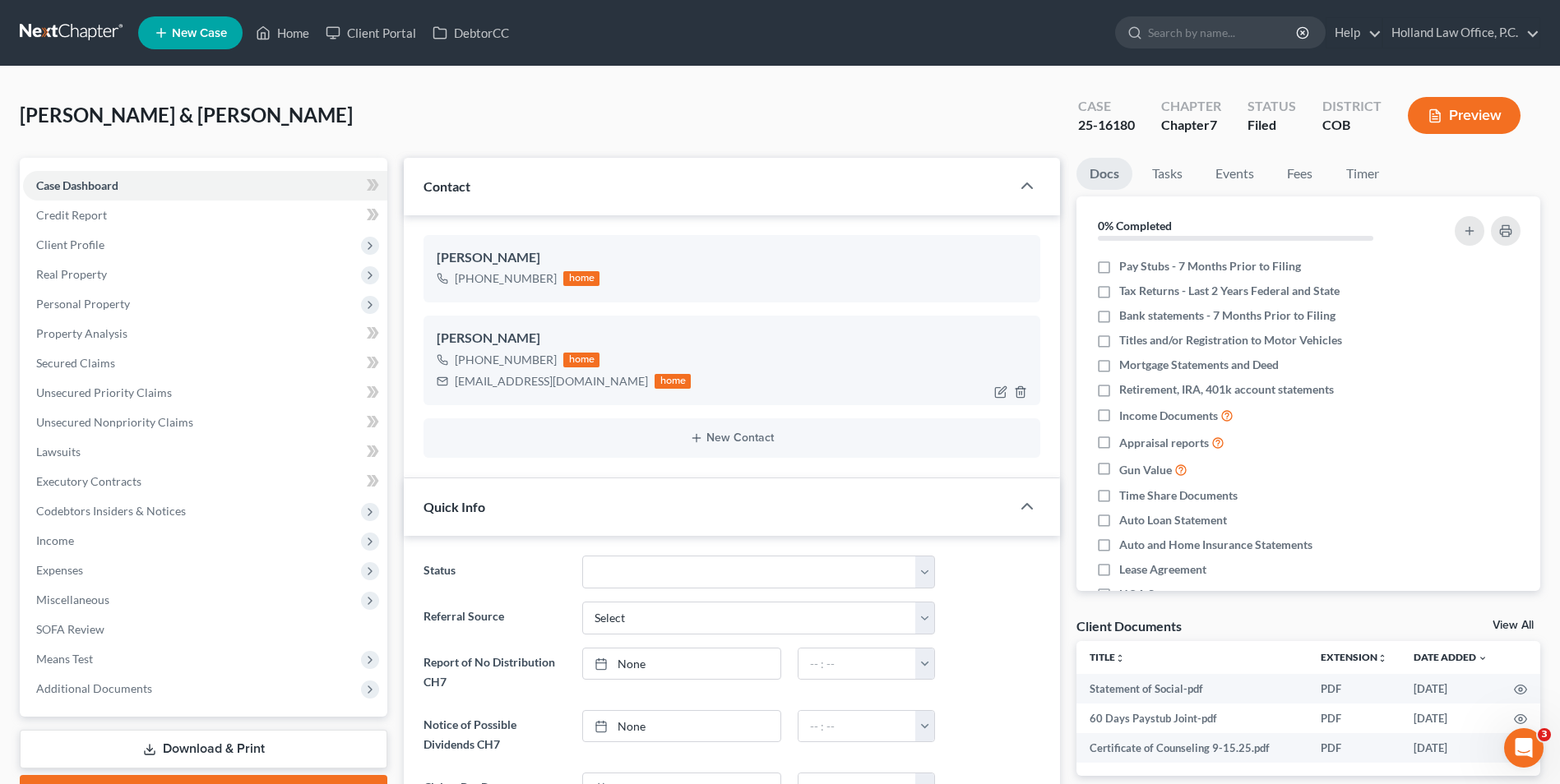
copy div "[PHONE_NUMBER]"
click at [368, 141] on div "[PERSON_NAME] & [PERSON_NAME] Upgraded Case 25-16180 Chapter Chapter 7 Status F…" at bounding box center [780, 122] width 1520 height 72
